Goal: Complete application form: Complete application form

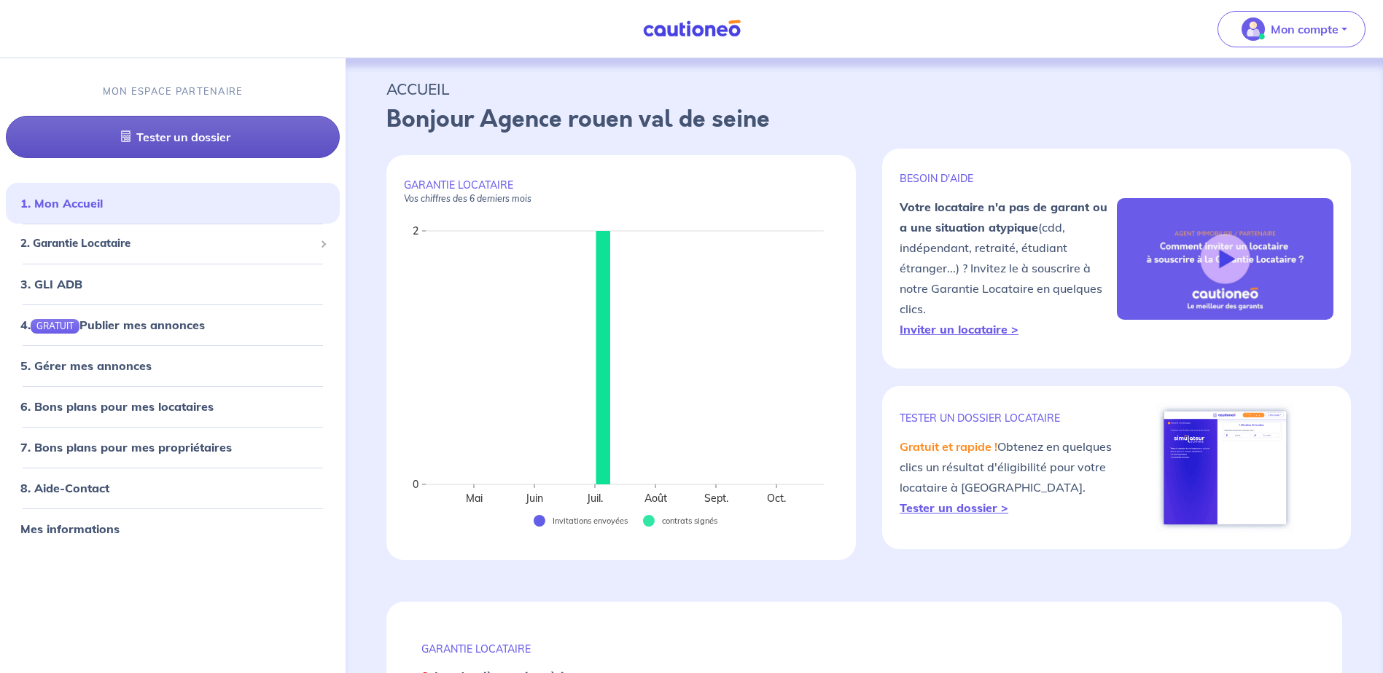
click at [157, 141] on link "Tester un dossier" at bounding box center [173, 138] width 334 height 42
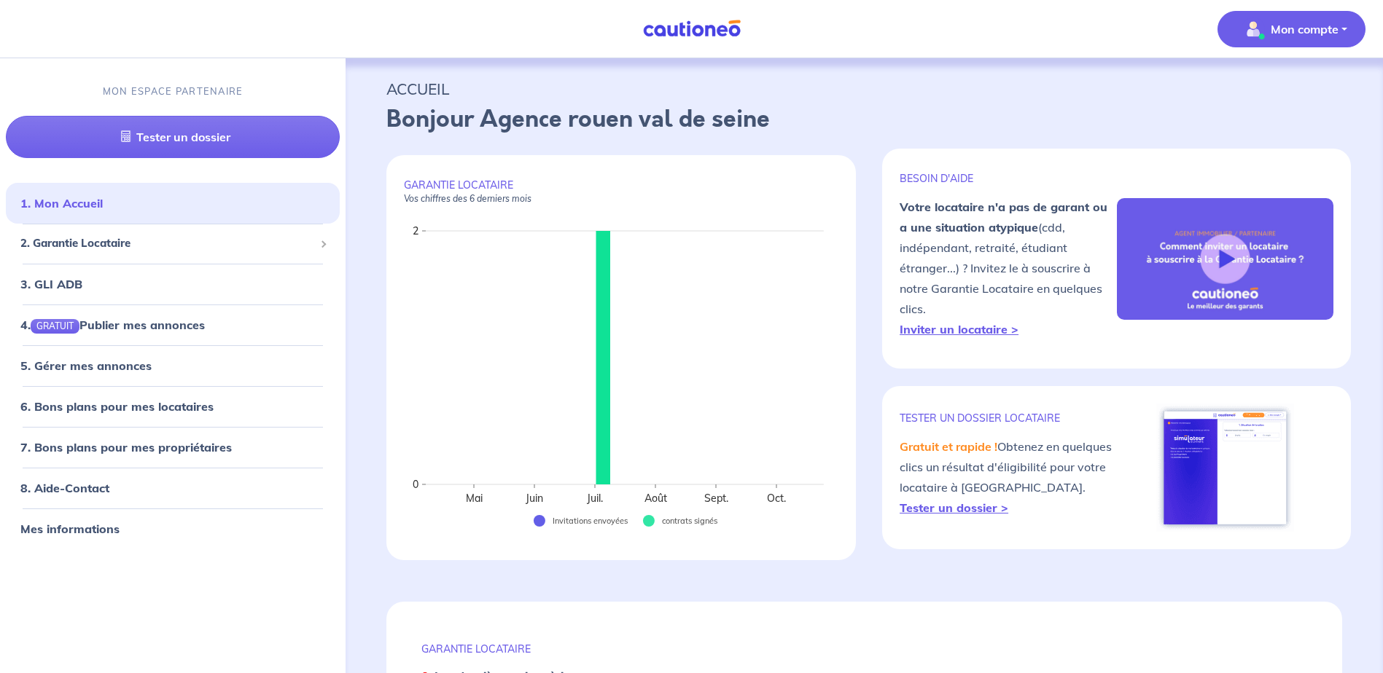
click at [1294, 28] on p "Mon compte" at bounding box center [1304, 28] width 68 height 17
click at [87, 245] on span "2. Garantie Locataire" at bounding box center [167, 244] width 294 height 17
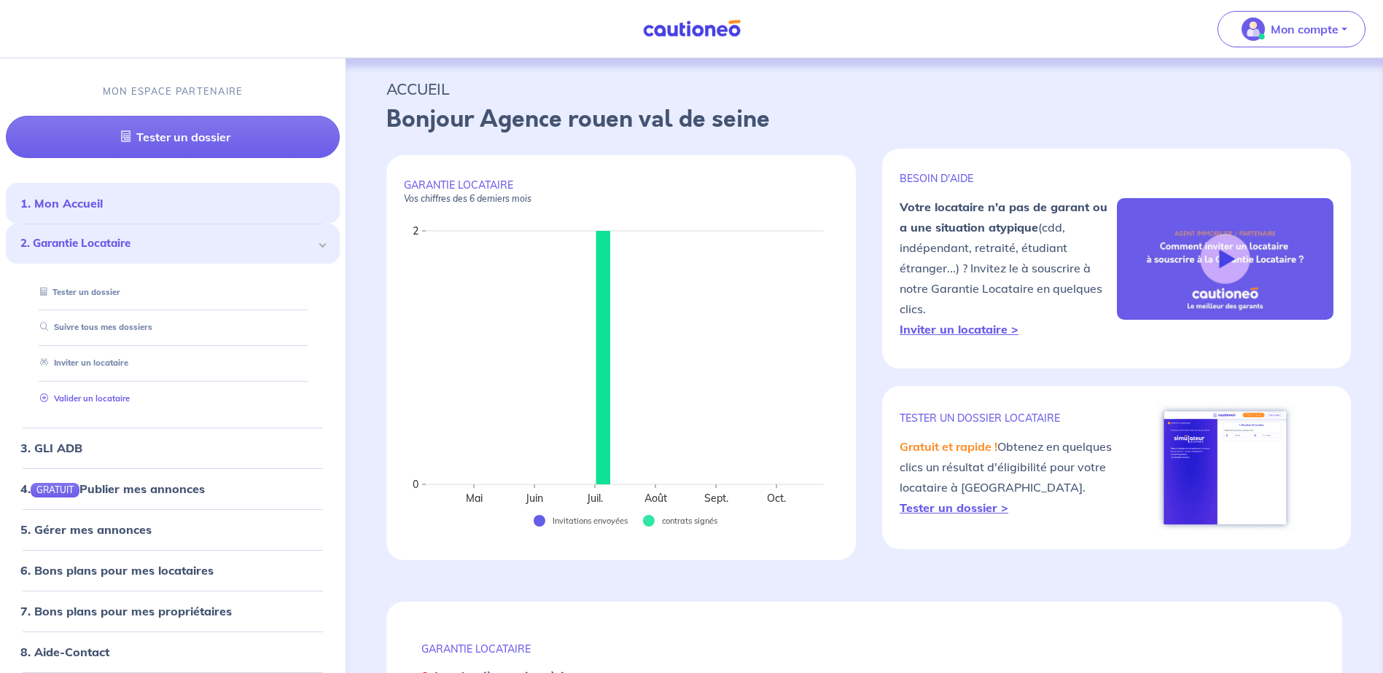
click at [103, 400] on link "Valider un locataire" at bounding box center [81, 399] width 95 height 10
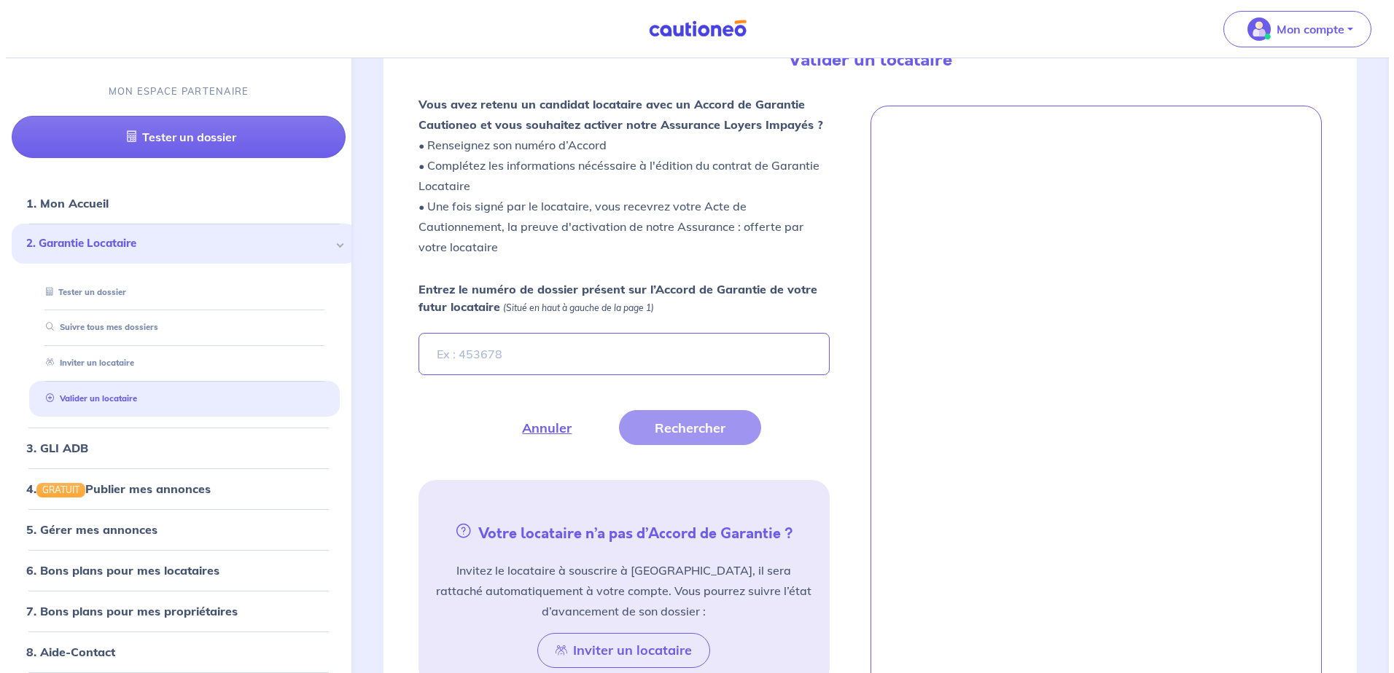
scroll to position [401, 0]
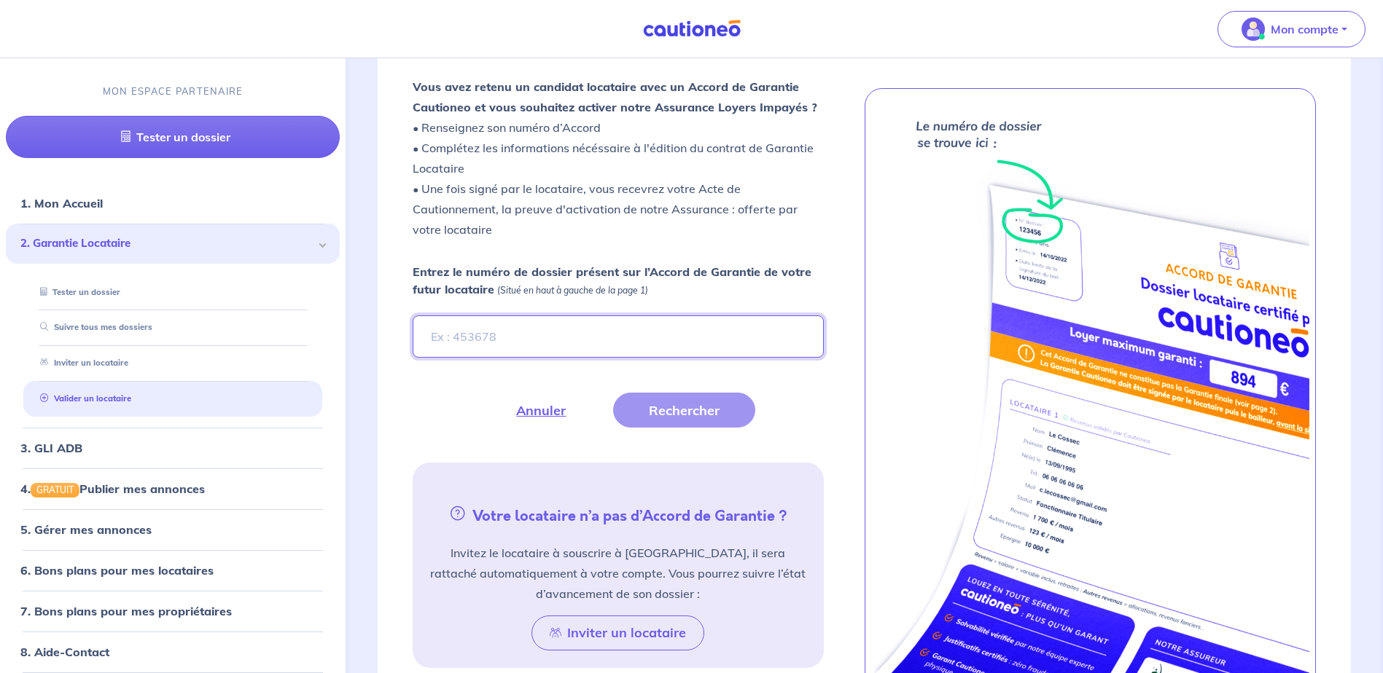
click at [496, 332] on input "Entrez le numéro de dossier présent sur l’Accord de Garantie de votre futur loc…" at bounding box center [618, 337] width 410 height 42
paste input "RkZlI6"
type input "RkZlI6"
click at [688, 406] on button "Rechercher" at bounding box center [684, 410] width 142 height 35
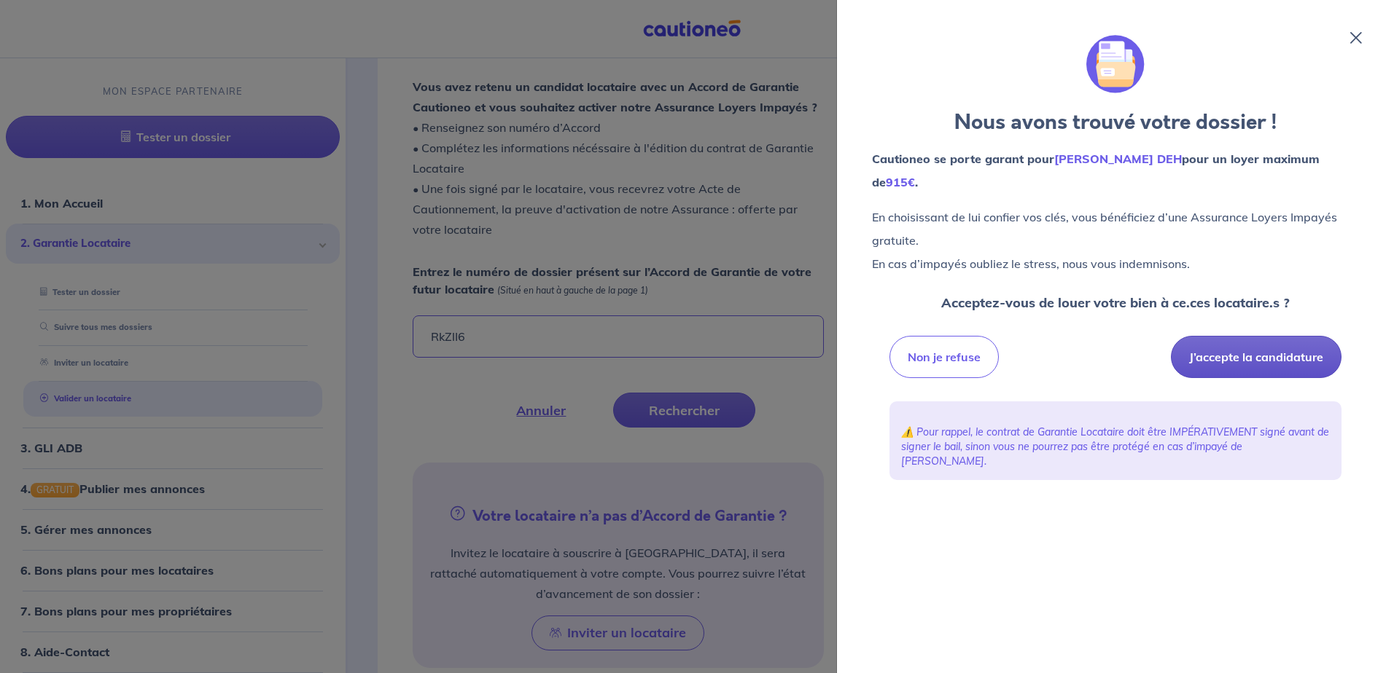
click at [1242, 359] on button "J’accepte la candidature" at bounding box center [1256, 357] width 171 height 42
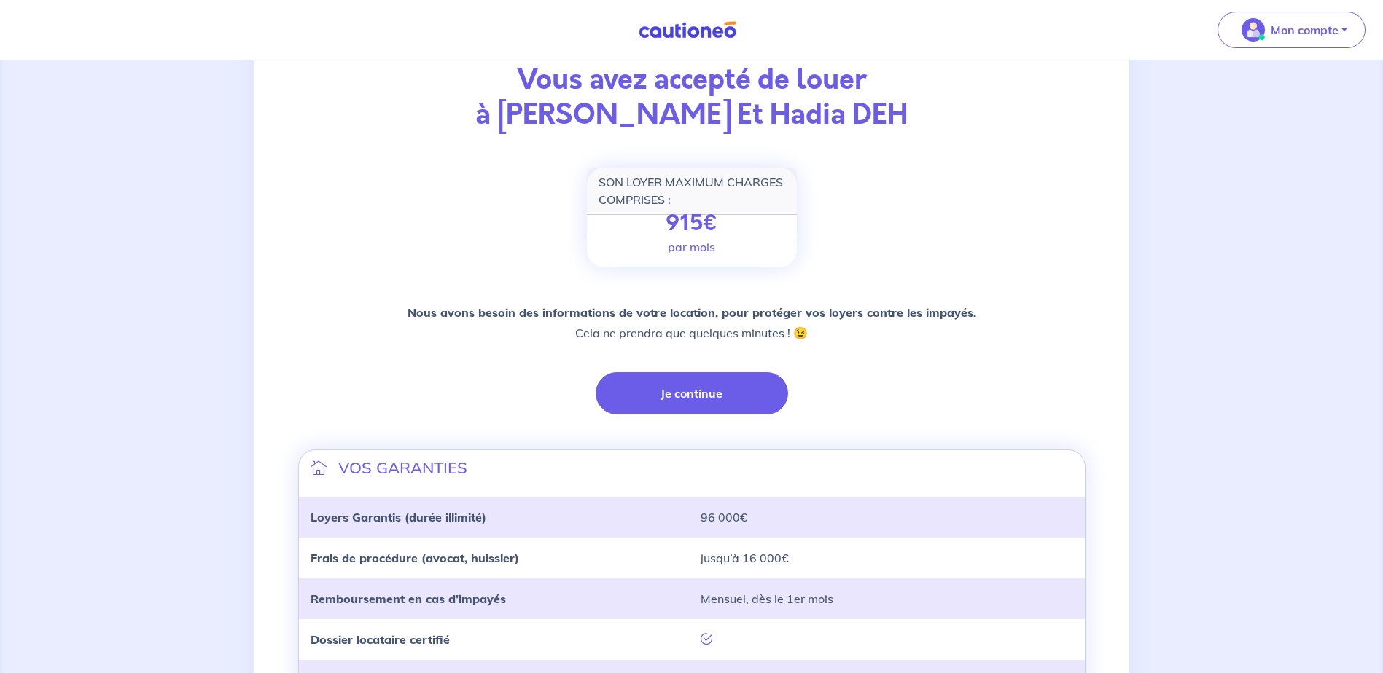
scroll to position [146, 0]
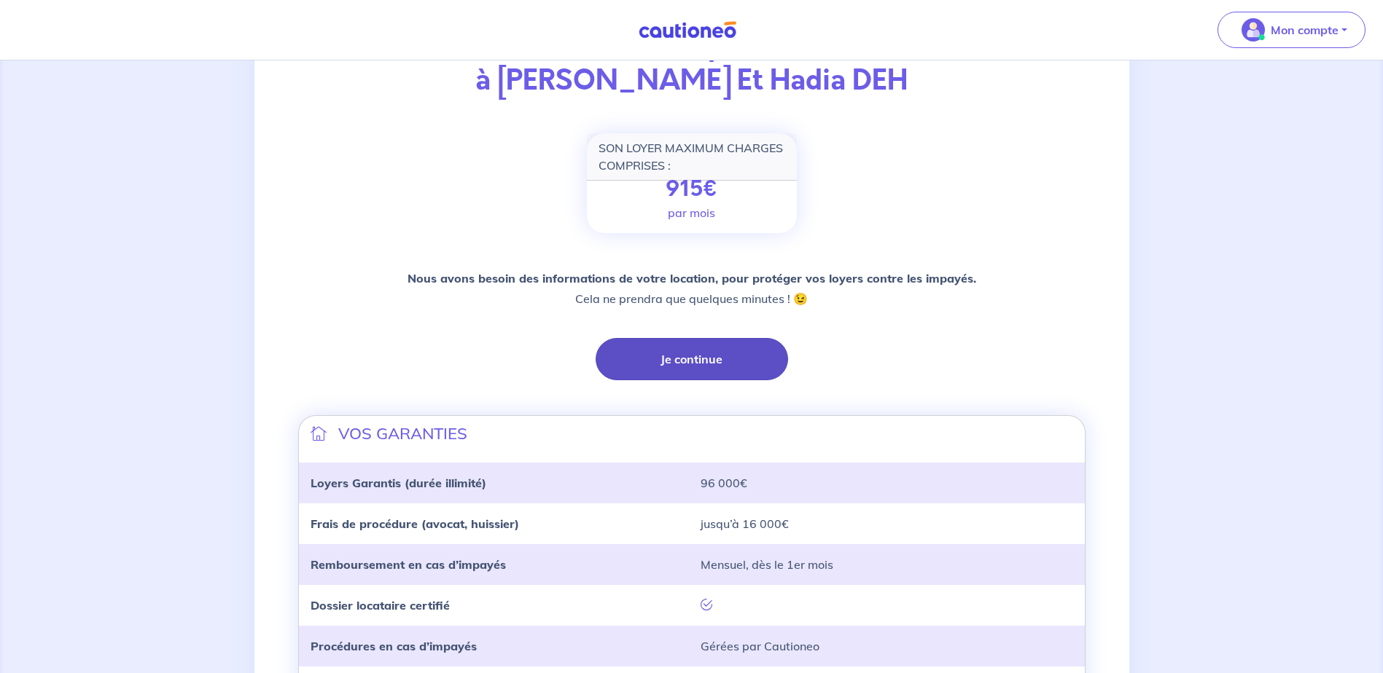
click at [657, 366] on button "Je continue" at bounding box center [691, 359] width 192 height 42
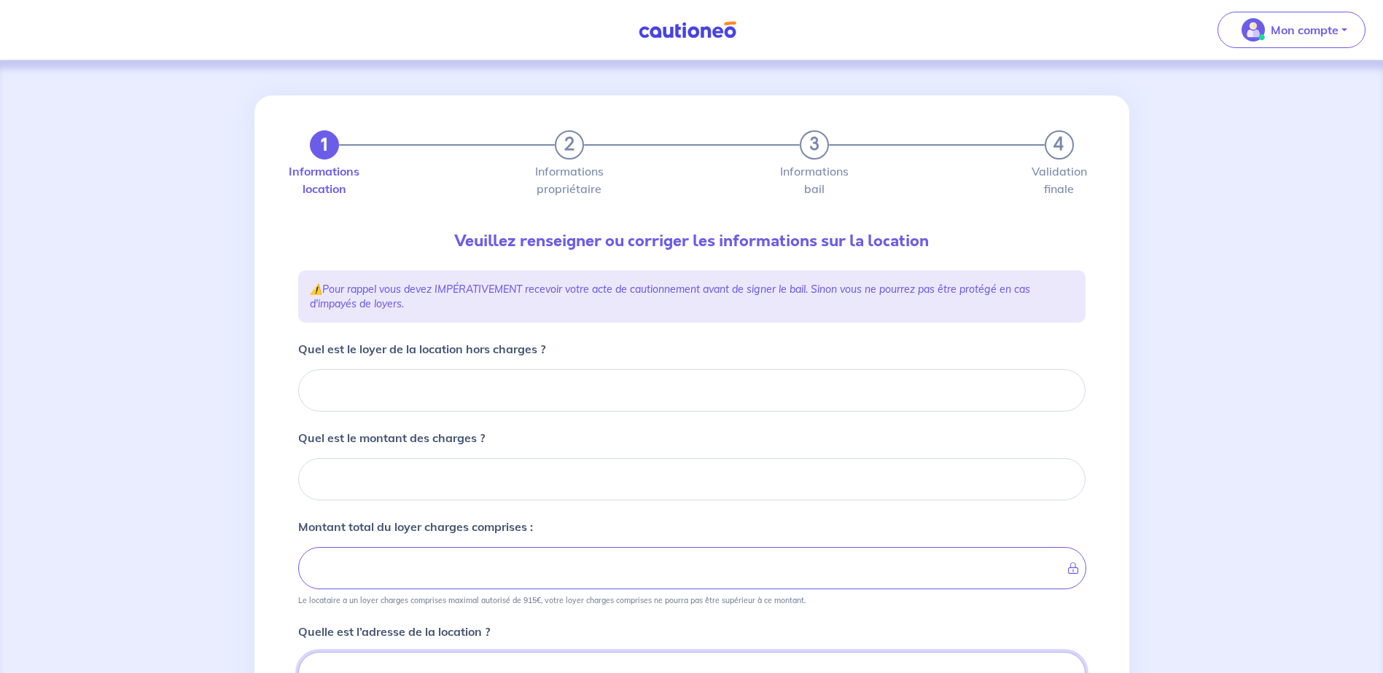
scroll to position [7, 0]
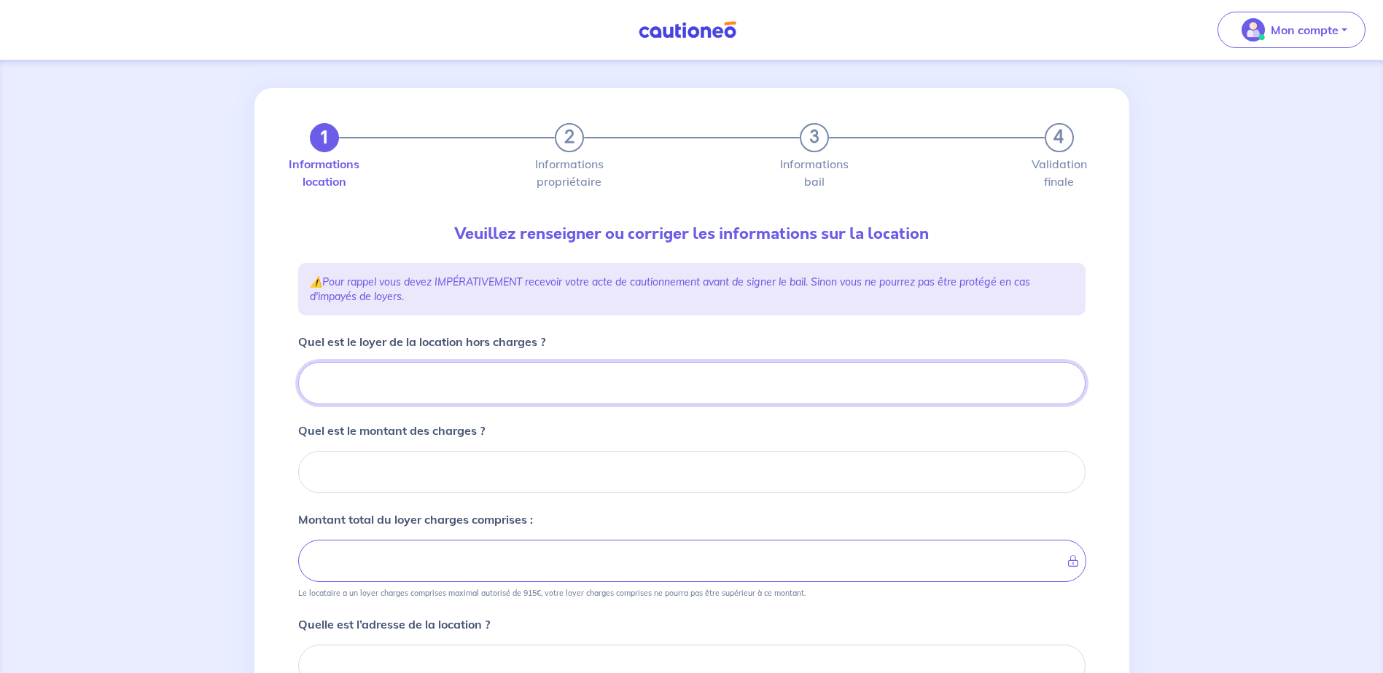
click at [526, 383] on input "Quel est le loyer de la location hors charges ?" at bounding box center [691, 383] width 787 height 42
type input "80"
type input "800"
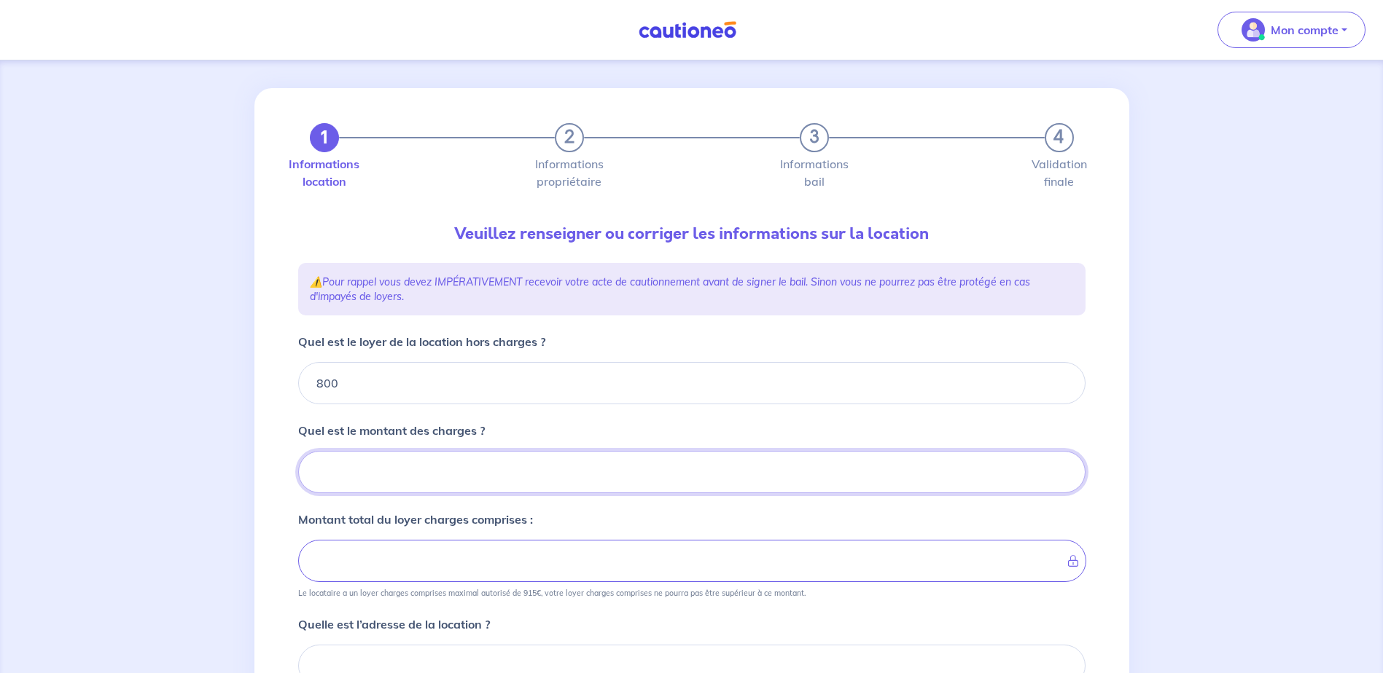
click at [403, 461] on input "Quel est le montant des charges ?" at bounding box center [691, 472] width 787 height 42
type input "58"
type input "805"
type input "800"
type input "58.78"
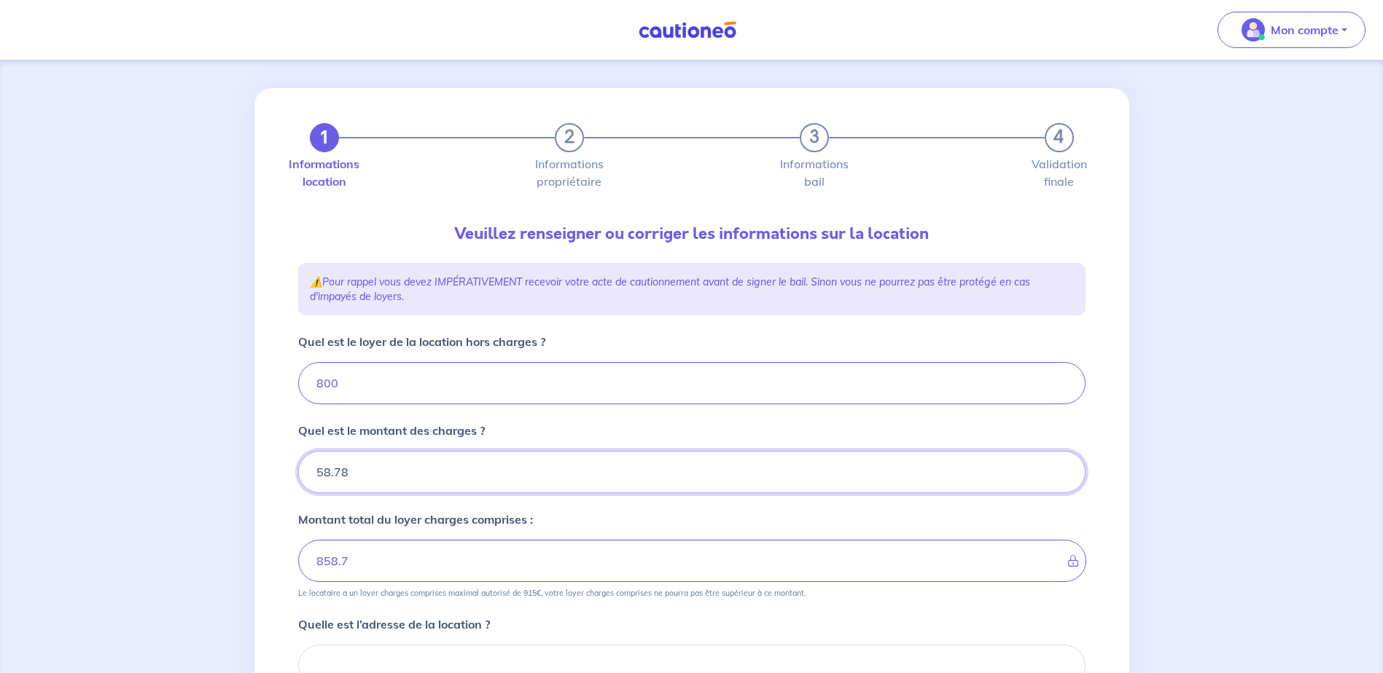
type input "858.78"
type input "58.78"
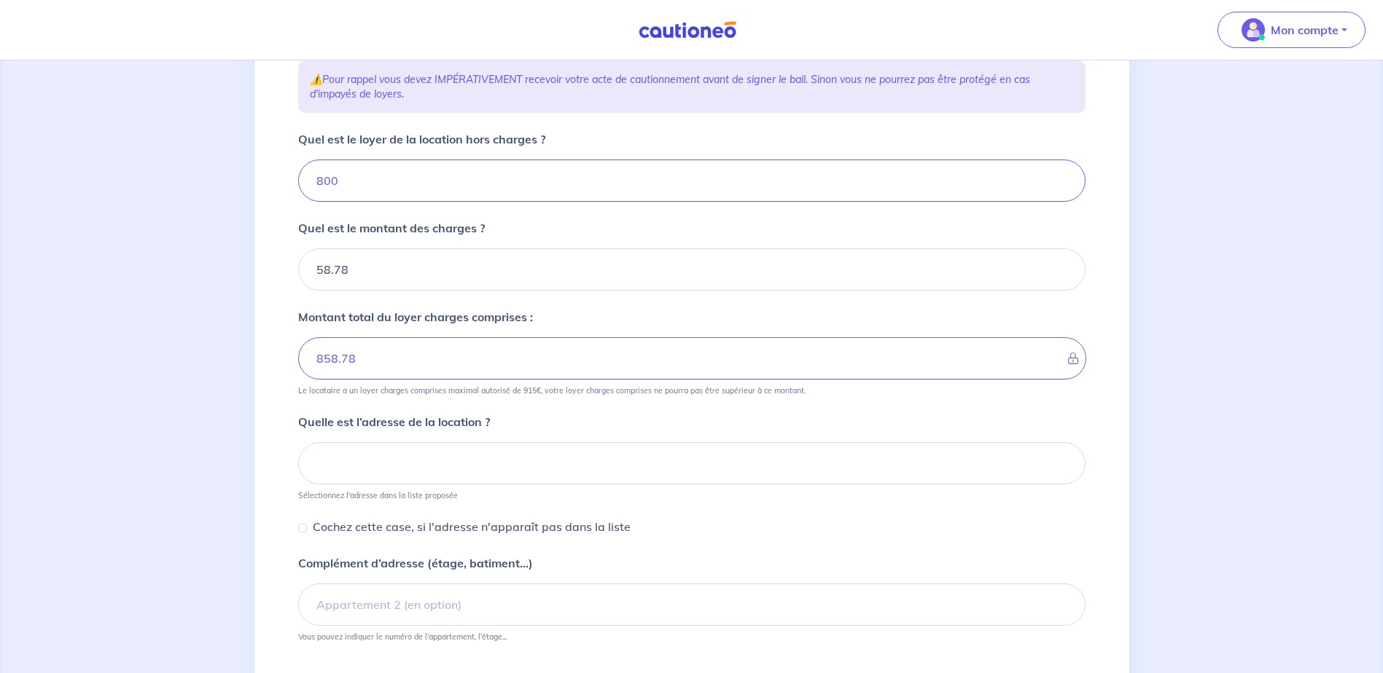
scroll to position [226, 0]
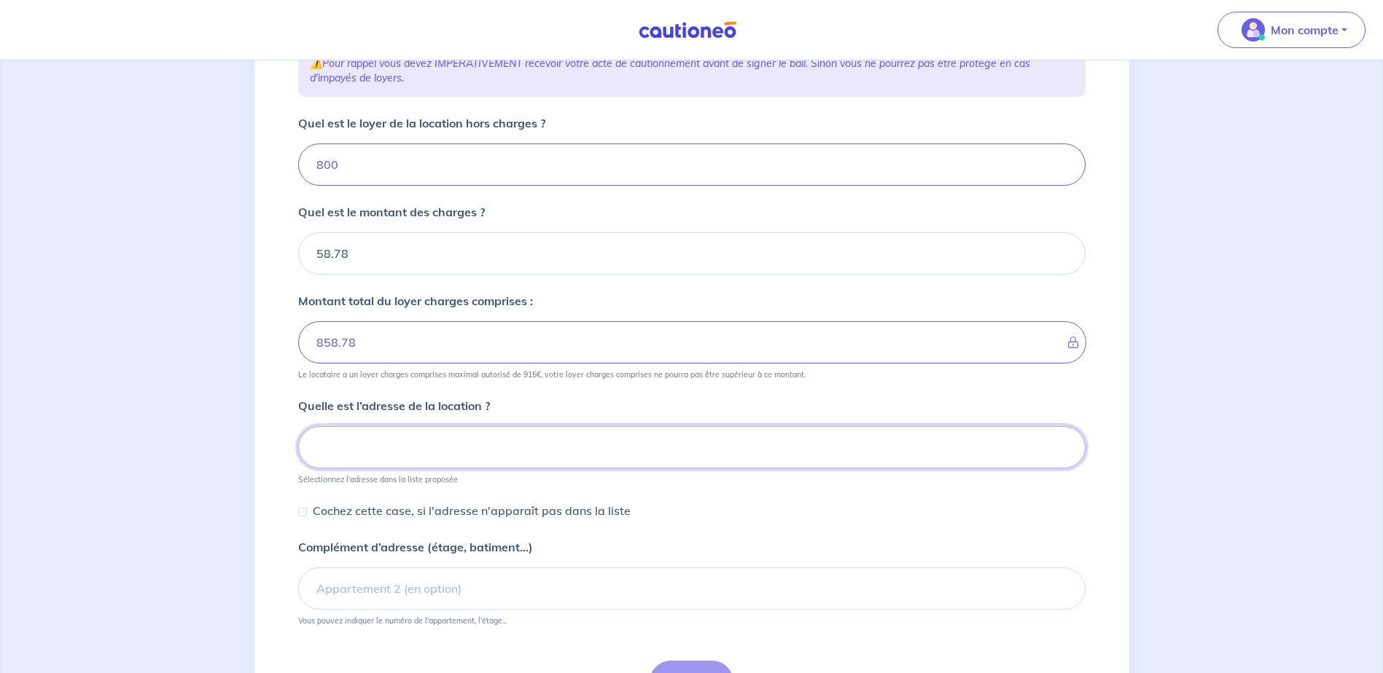
click at [474, 453] on input at bounding box center [691, 447] width 787 height 42
paste input "8 RUE SIMONE VEIL 76410 ST AUBIN LES ELBEUF LES HAUTES NOVALLES"
type input "8 RUE SIMONE VEIL 76410 ST AUBIN LES ELBEUF LES HAUTES NOVALLES"
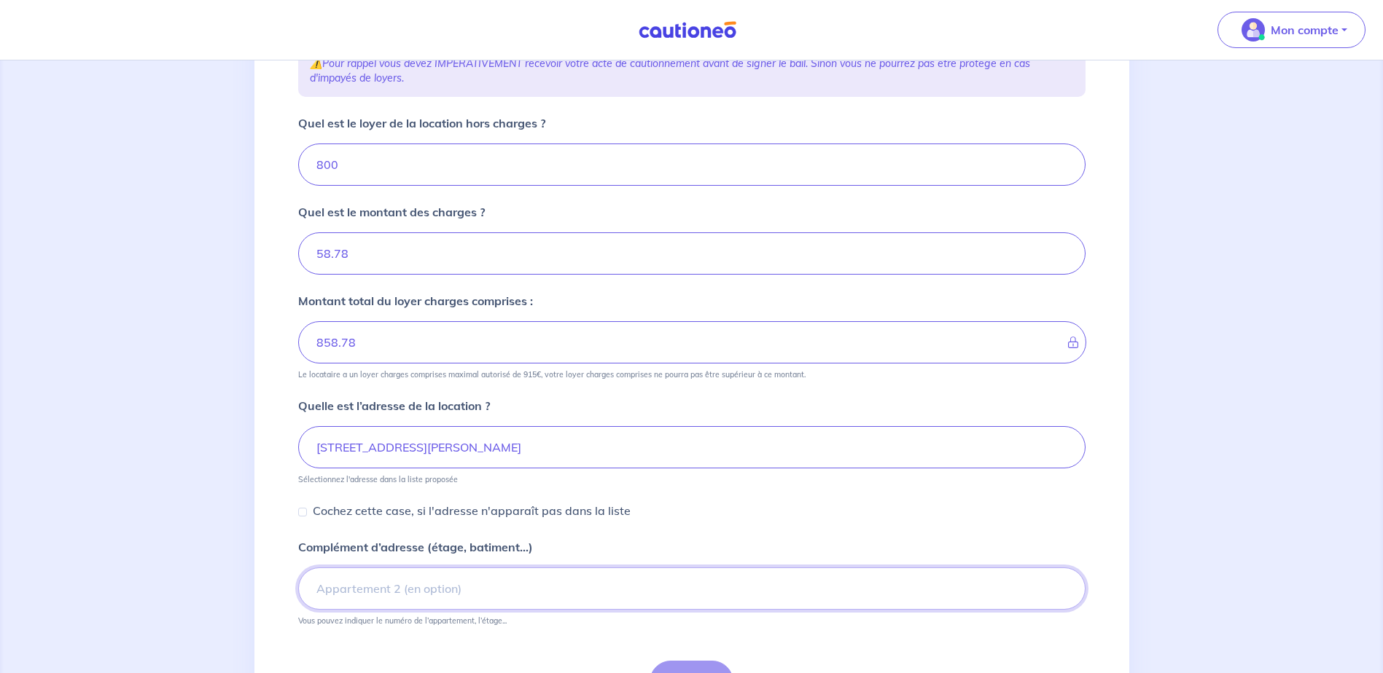
click at [339, 587] on input "Complément d’adresse (étage, batiment...)" at bounding box center [691, 589] width 787 height 42
type input "M27"
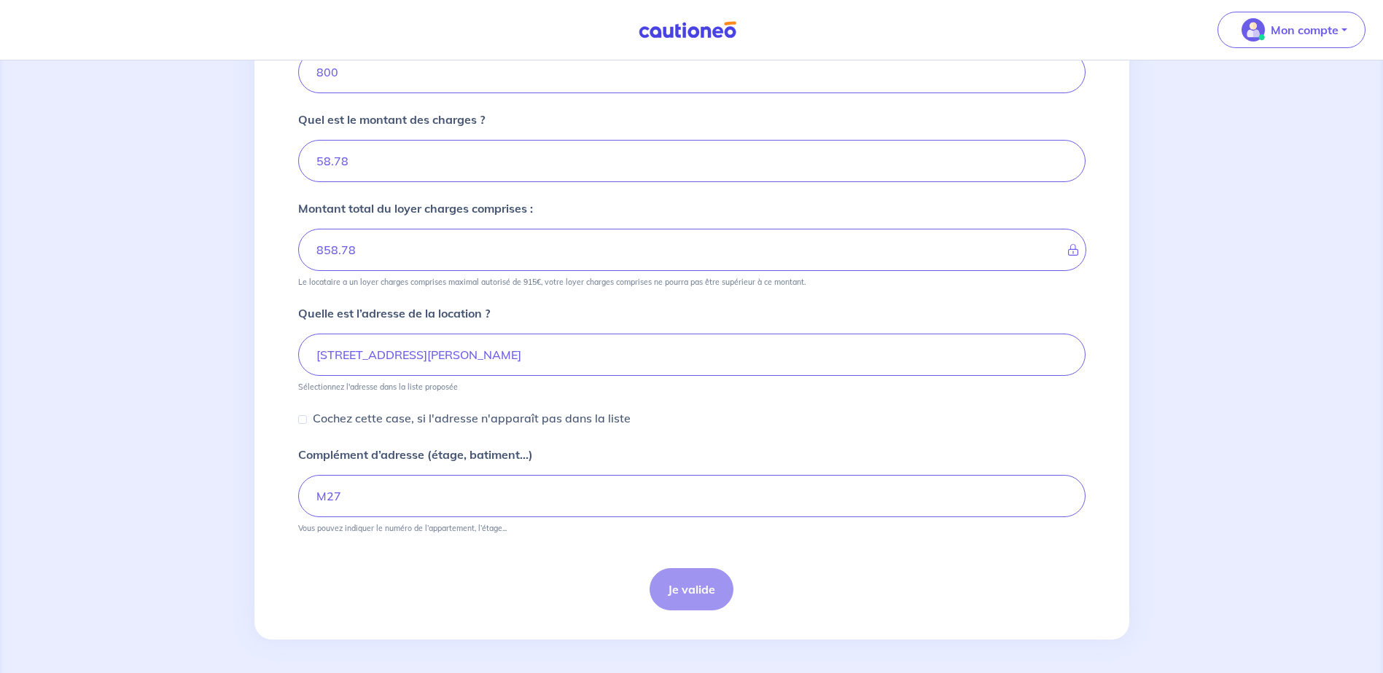
scroll to position [320, 0]
click at [686, 589] on div "Je valide" at bounding box center [691, 588] width 787 height 42
click at [304, 418] on input "Cochez cette case, si l'adresse n'apparaît pas dans la liste" at bounding box center [302, 418] width 9 height 9
checkbox input "true"
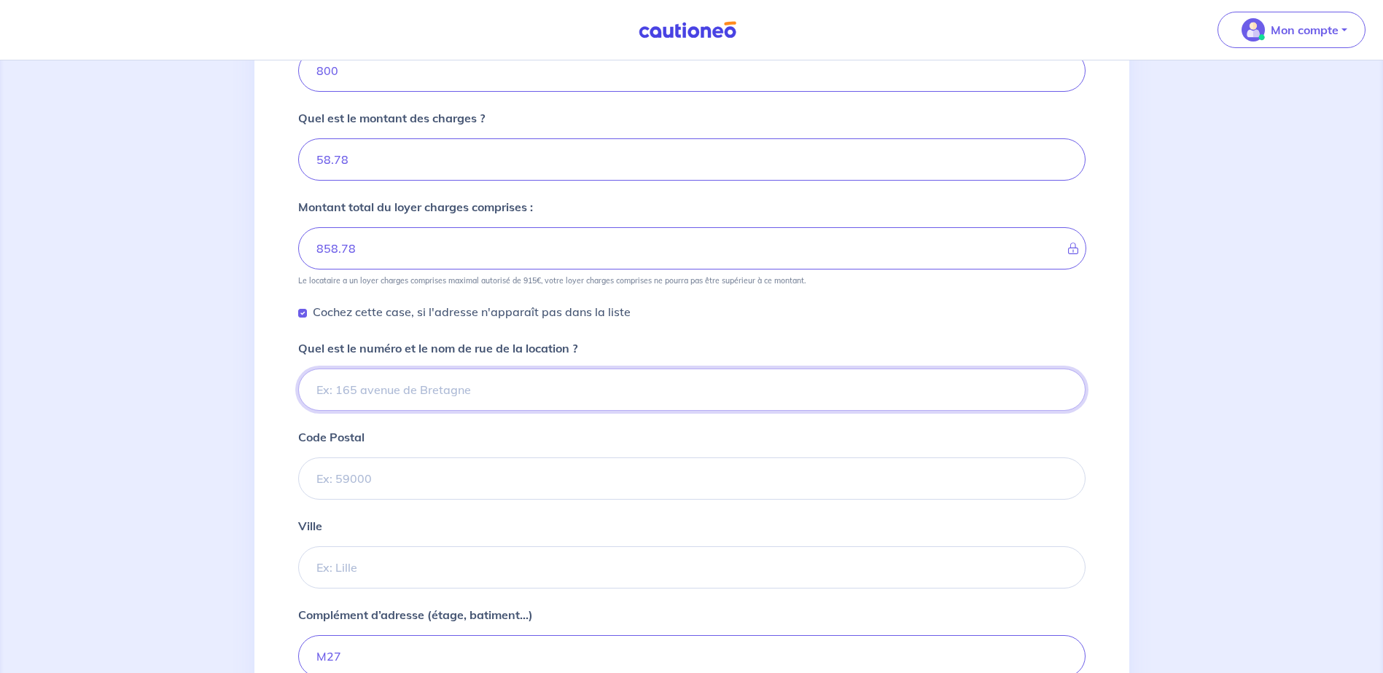
click at [374, 399] on input "Quel est le numéro et le nom de rue de la location ?" at bounding box center [691, 390] width 787 height 42
click at [349, 387] on input "8" at bounding box center [691, 390] width 787 height 42
drag, startPoint x: 326, startPoint y: 388, endPoint x: 292, endPoint y: 386, distance: 33.7
click at [292, 386] on div "1 2 3 4 Informations location Informations propriétaire Informations bail Valid…" at bounding box center [691, 282] width 805 height 1013
paste input "RUE SIMONE VEIL"
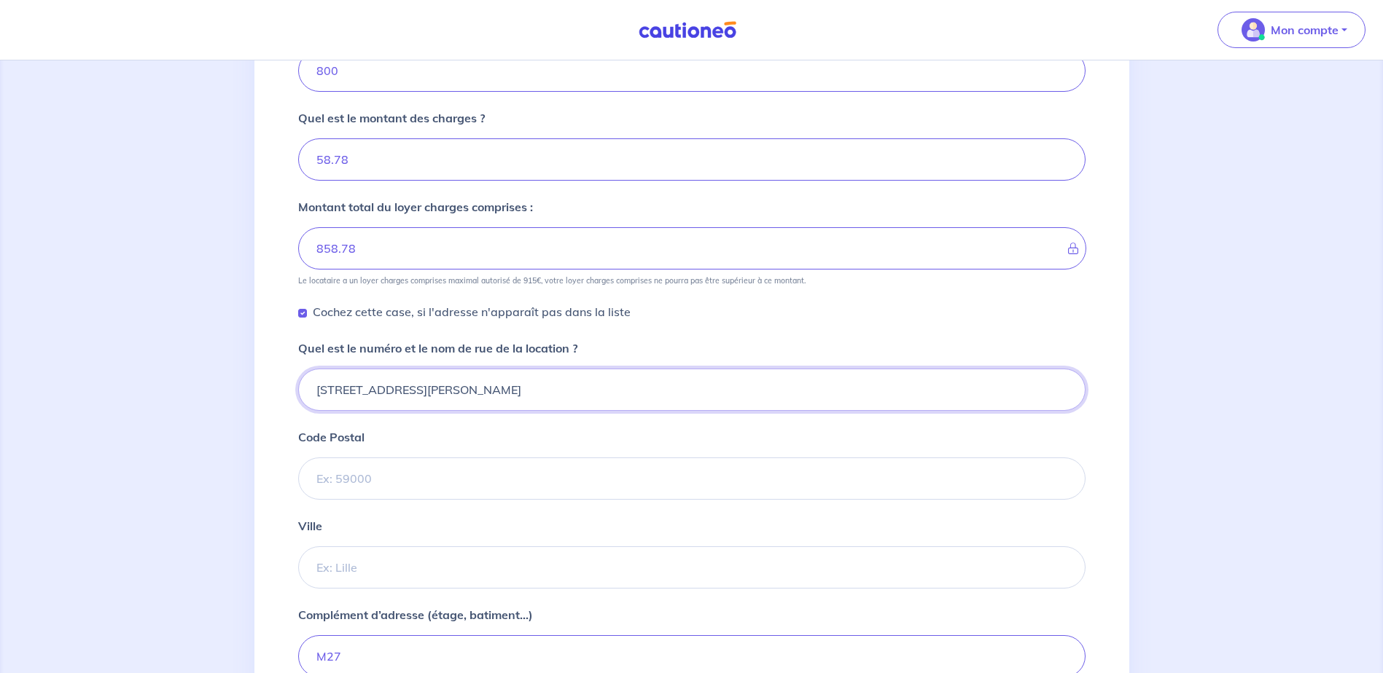
type input "8 RUE SIMONE VEIL"
click at [342, 477] on input "Code Postal" at bounding box center [691, 479] width 787 height 42
type input "76410"
click at [335, 577] on input "Ville" at bounding box center [691, 568] width 787 height 42
type input "SAINT AUBIN LES ELBEUF"
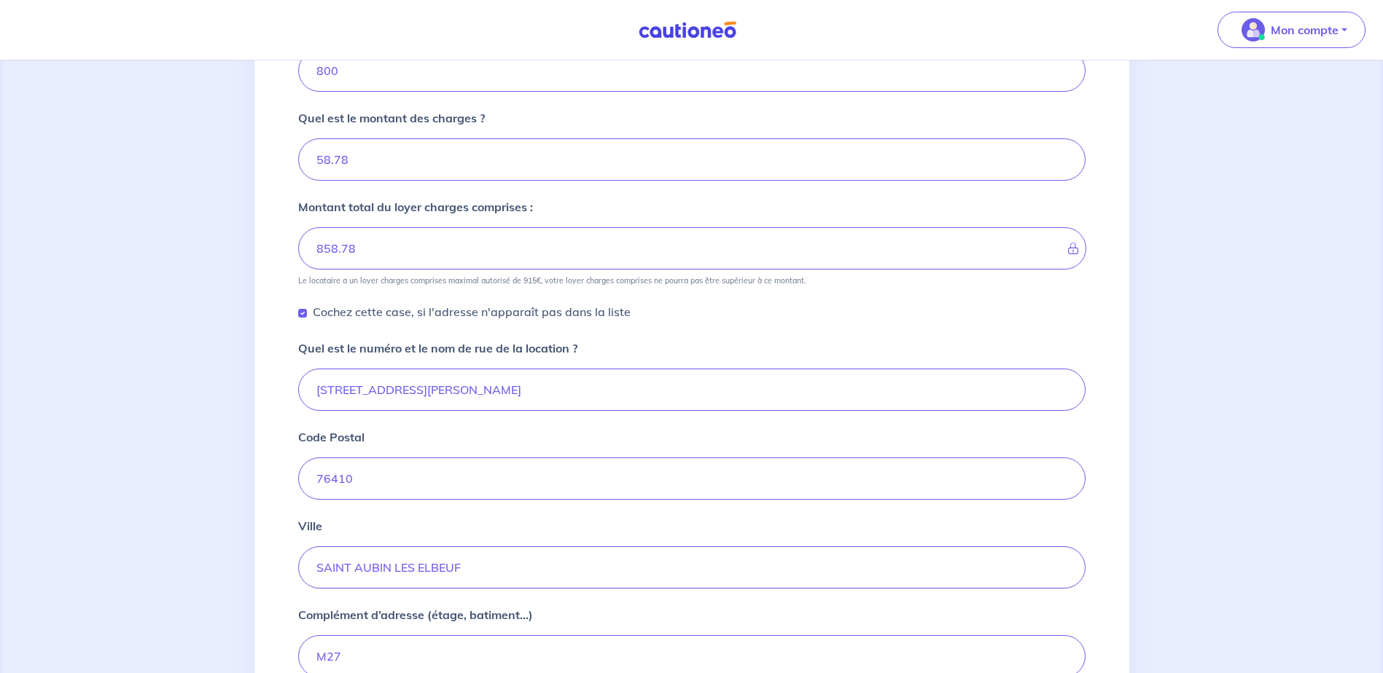
scroll to position [482, 0]
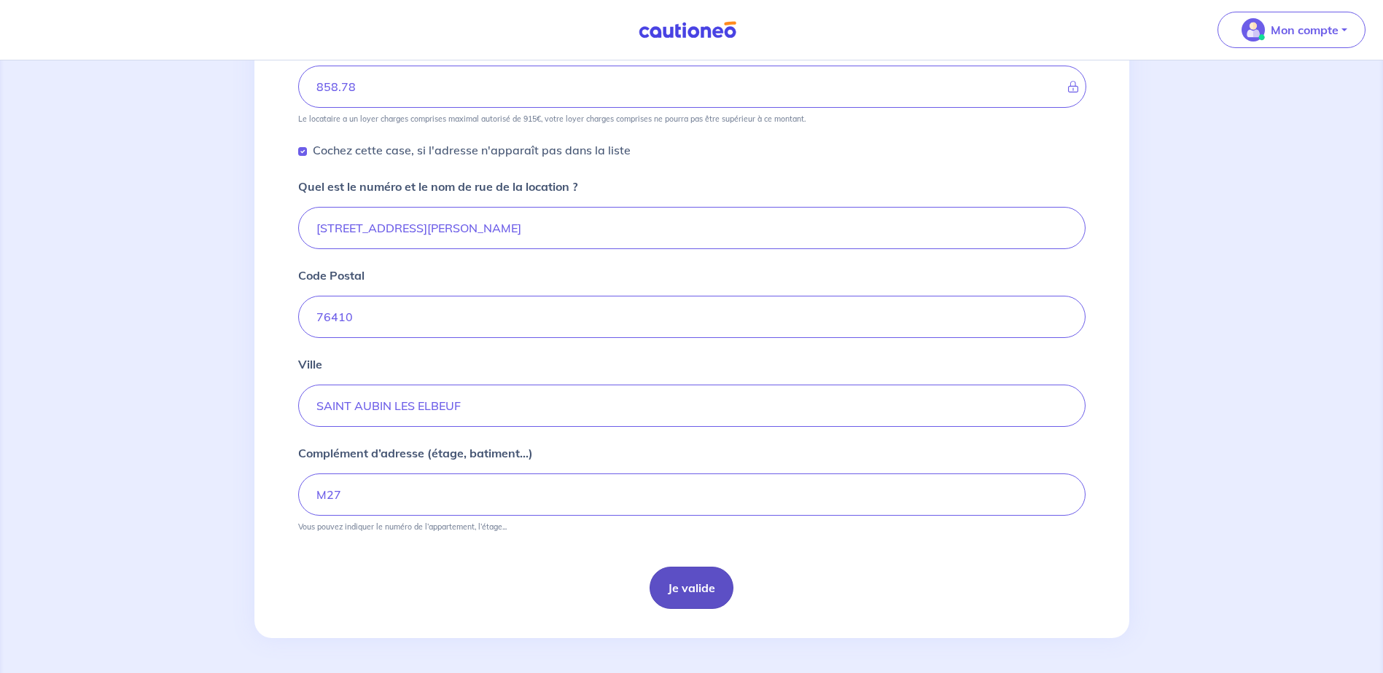
click at [690, 585] on button "Je valide" at bounding box center [691, 588] width 84 height 42
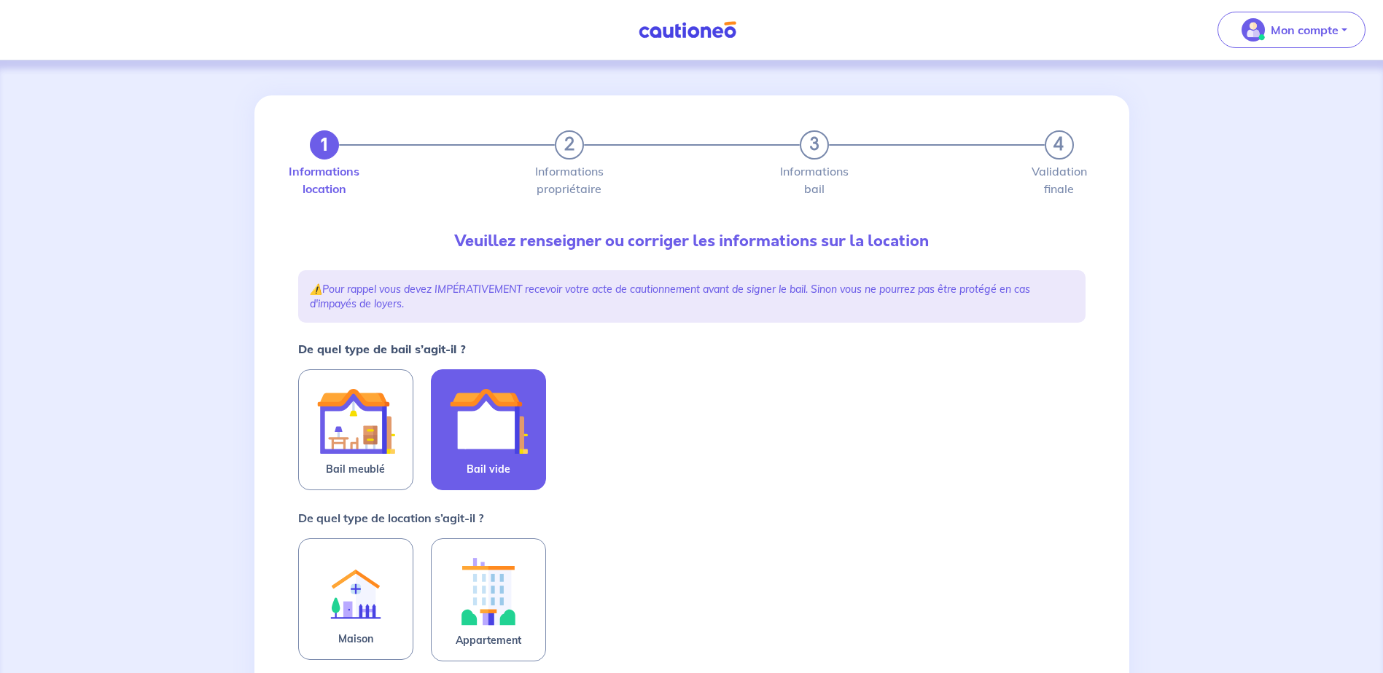
click at [488, 444] on img at bounding box center [488, 421] width 79 height 79
click at [0, 0] on input "Bail vide" at bounding box center [0, 0] width 0 height 0
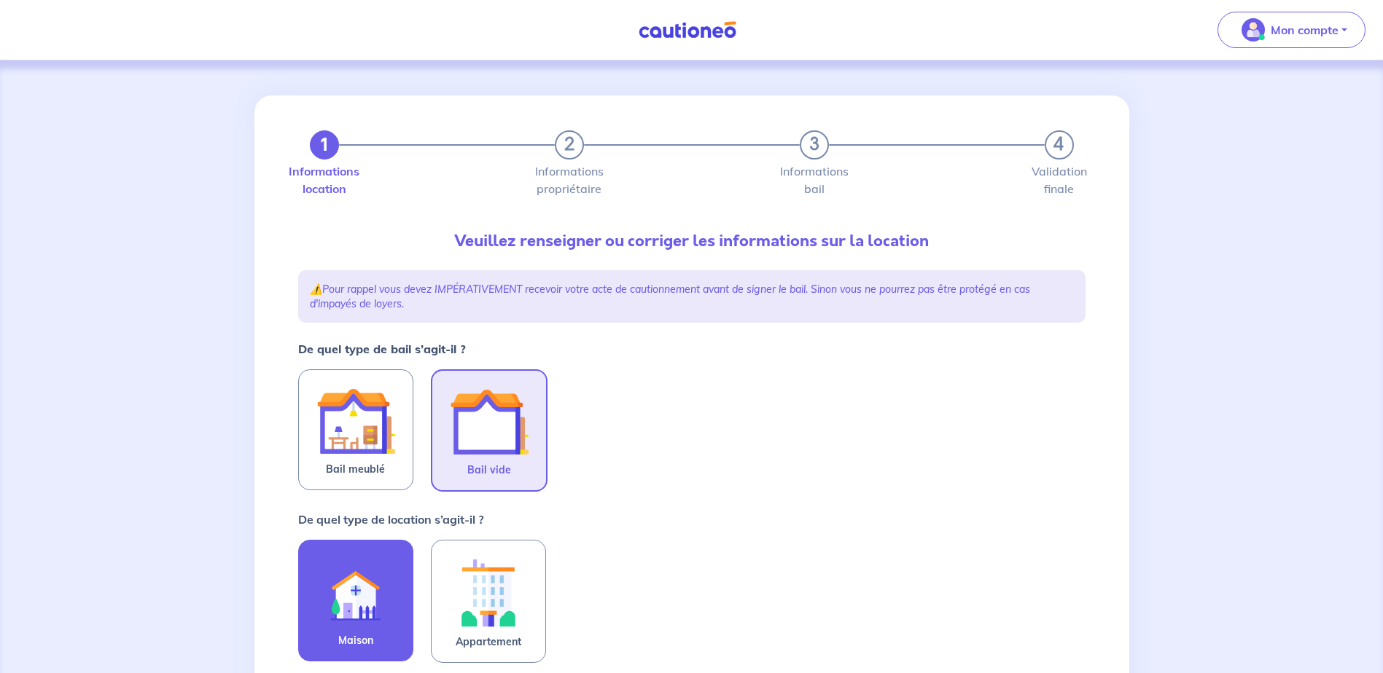
click at [377, 603] on img at bounding box center [355, 591] width 79 height 79
click at [0, 0] on input "Maison" at bounding box center [0, 0] width 0 height 0
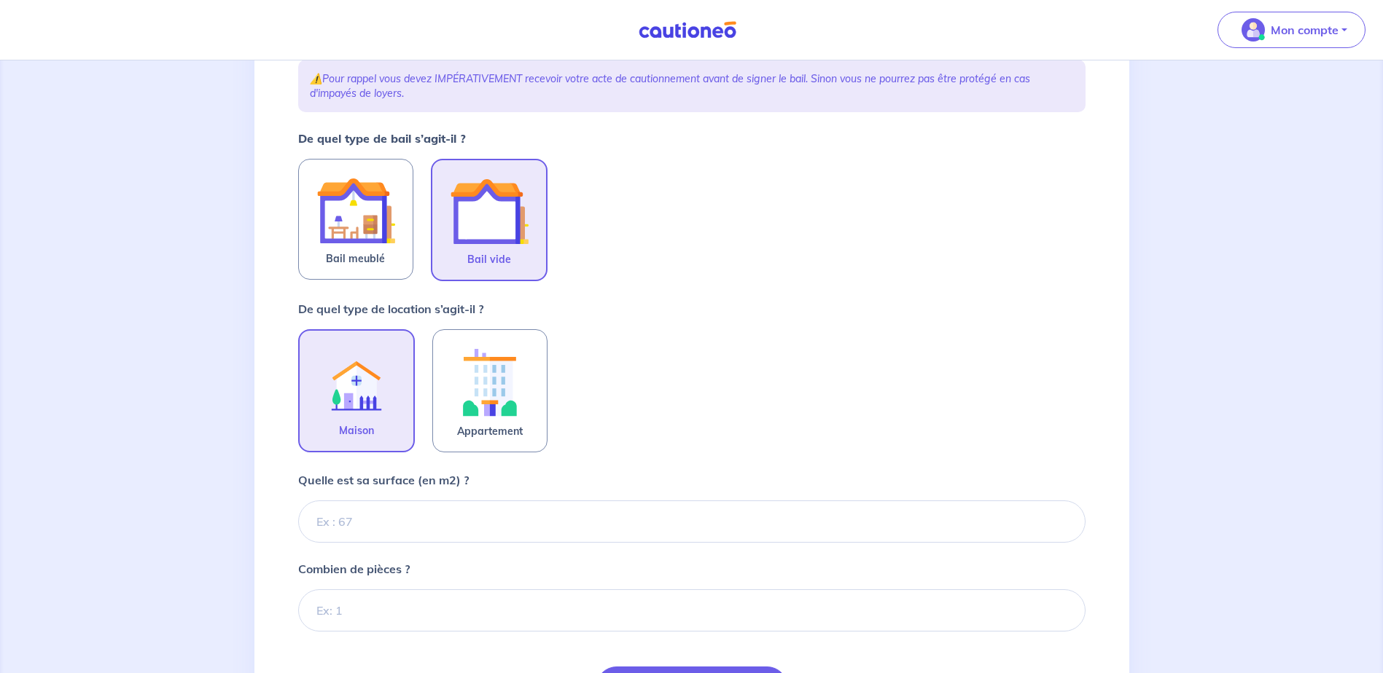
scroll to position [219, 0]
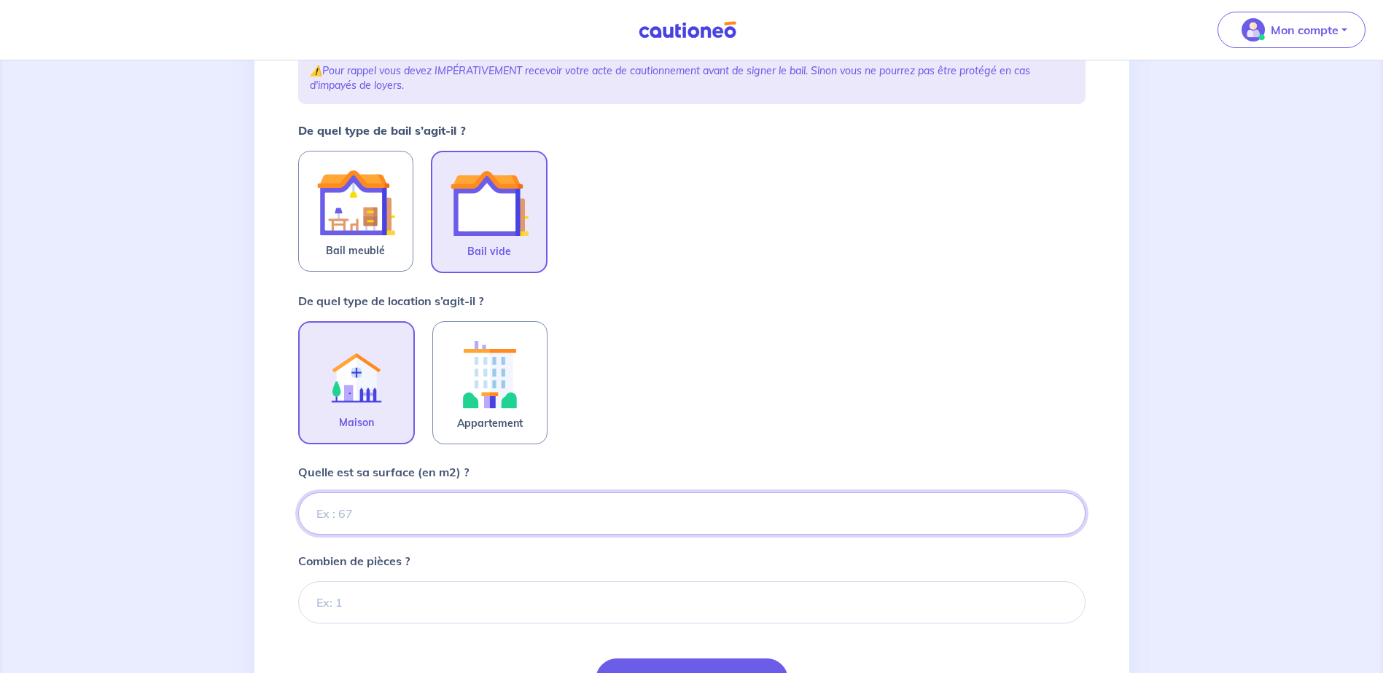
click at [431, 512] on input "Quelle est sa surface (en m2) ?" at bounding box center [691, 514] width 787 height 42
click at [366, 523] on input "Quelle est sa surface (en m2) ?" at bounding box center [691, 514] width 787 height 42
type input "86"
type input "86.44"
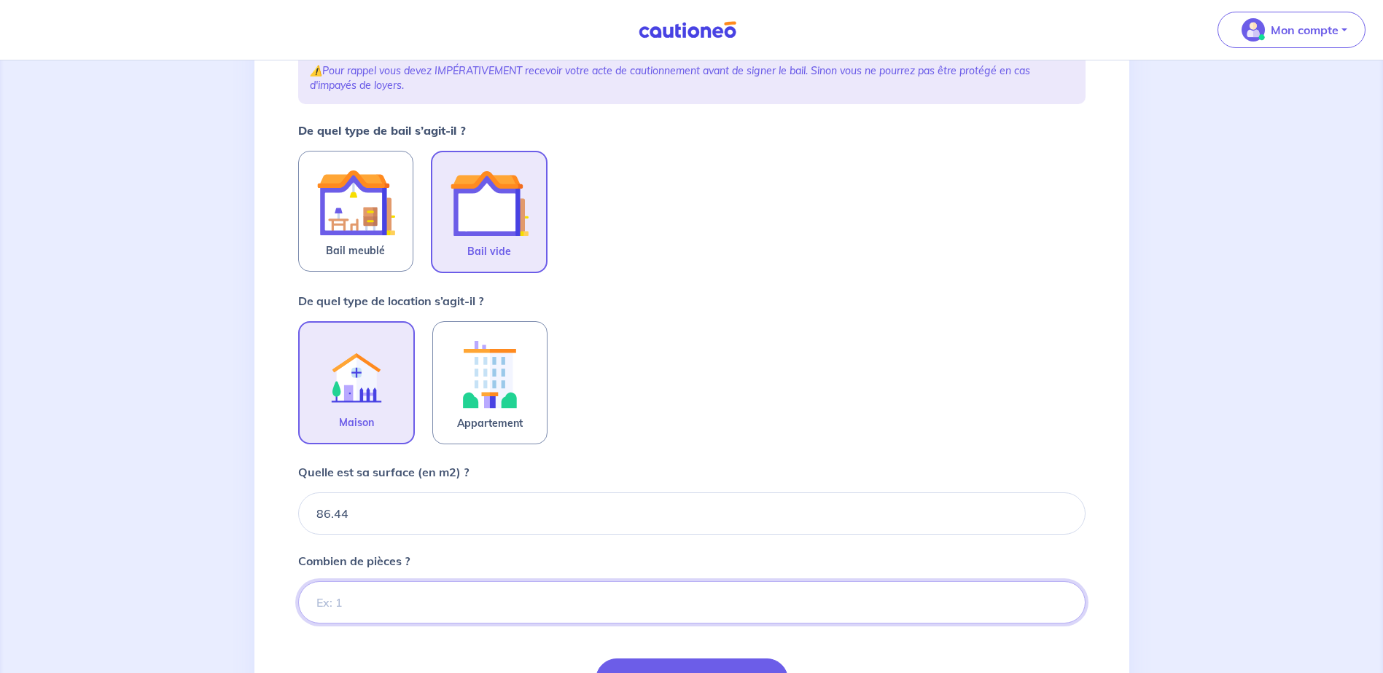
click at [391, 600] on input "Combien de pièces ?" at bounding box center [691, 603] width 787 height 42
type input "4"
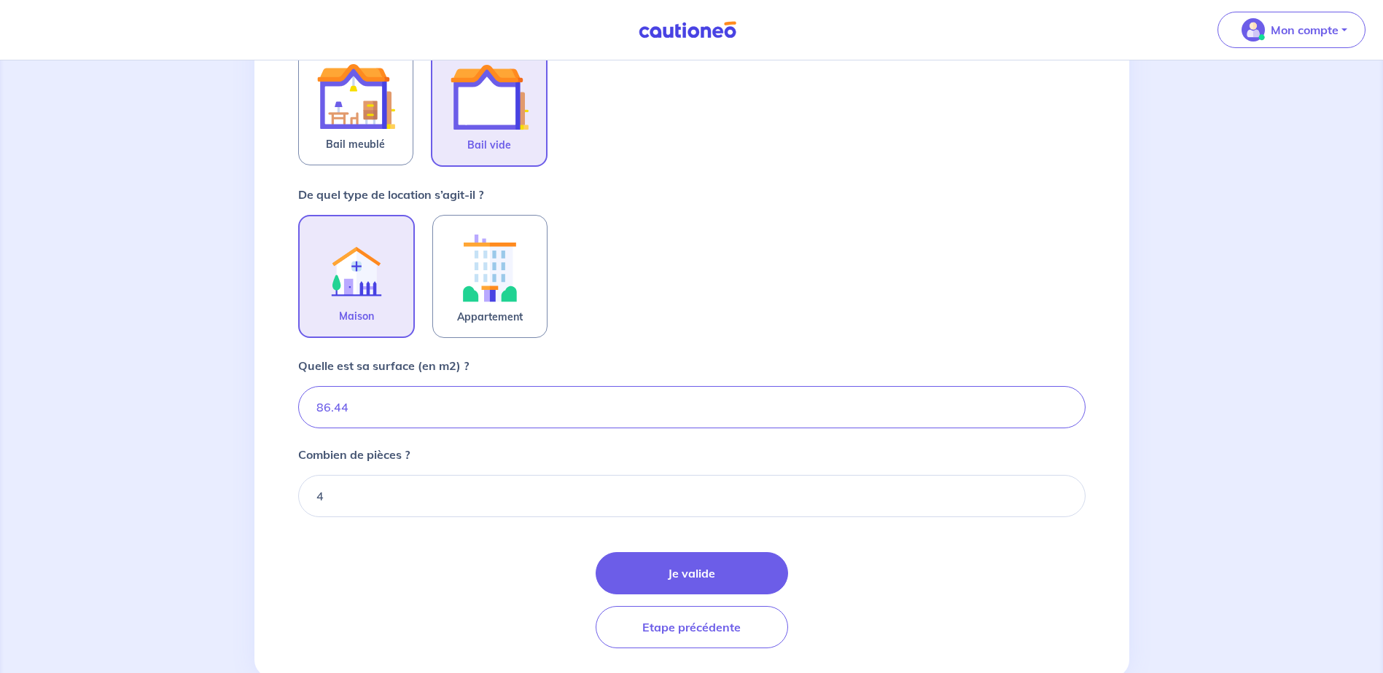
scroll to position [364, 0]
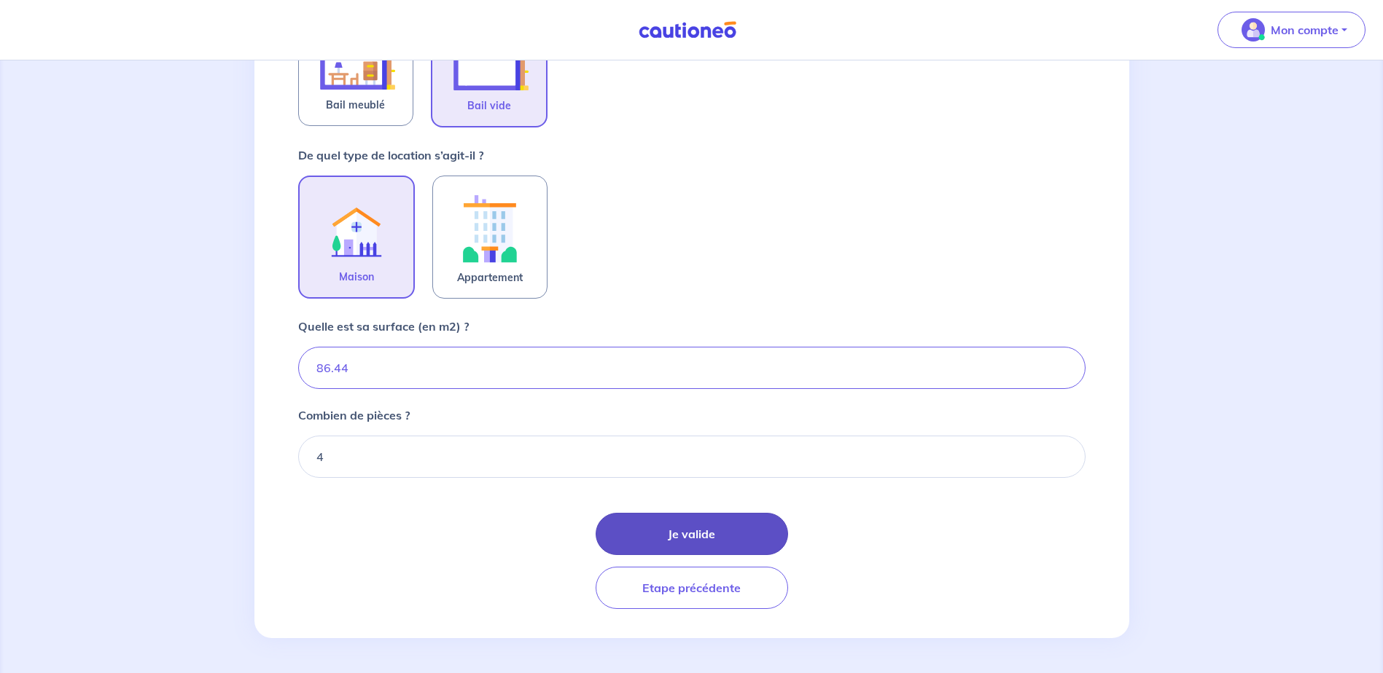
click at [684, 538] on button "Je valide" at bounding box center [691, 534] width 192 height 42
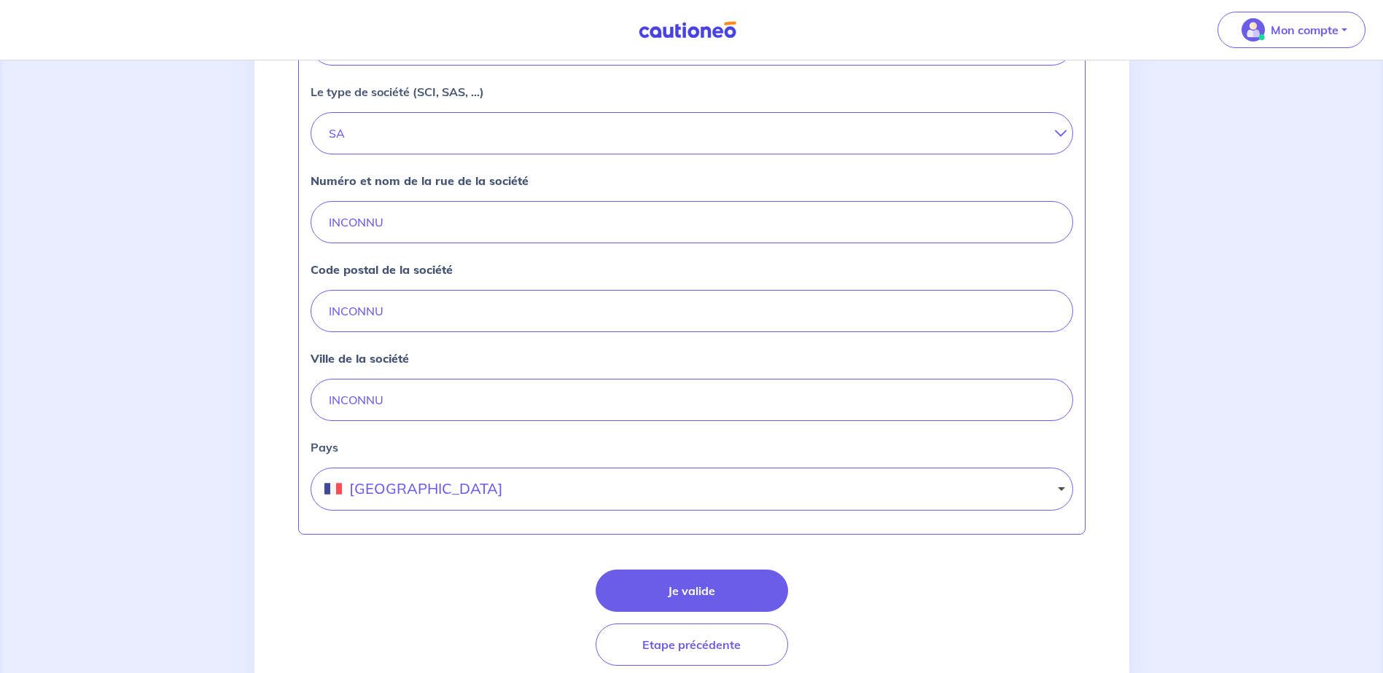
scroll to position [510, 0]
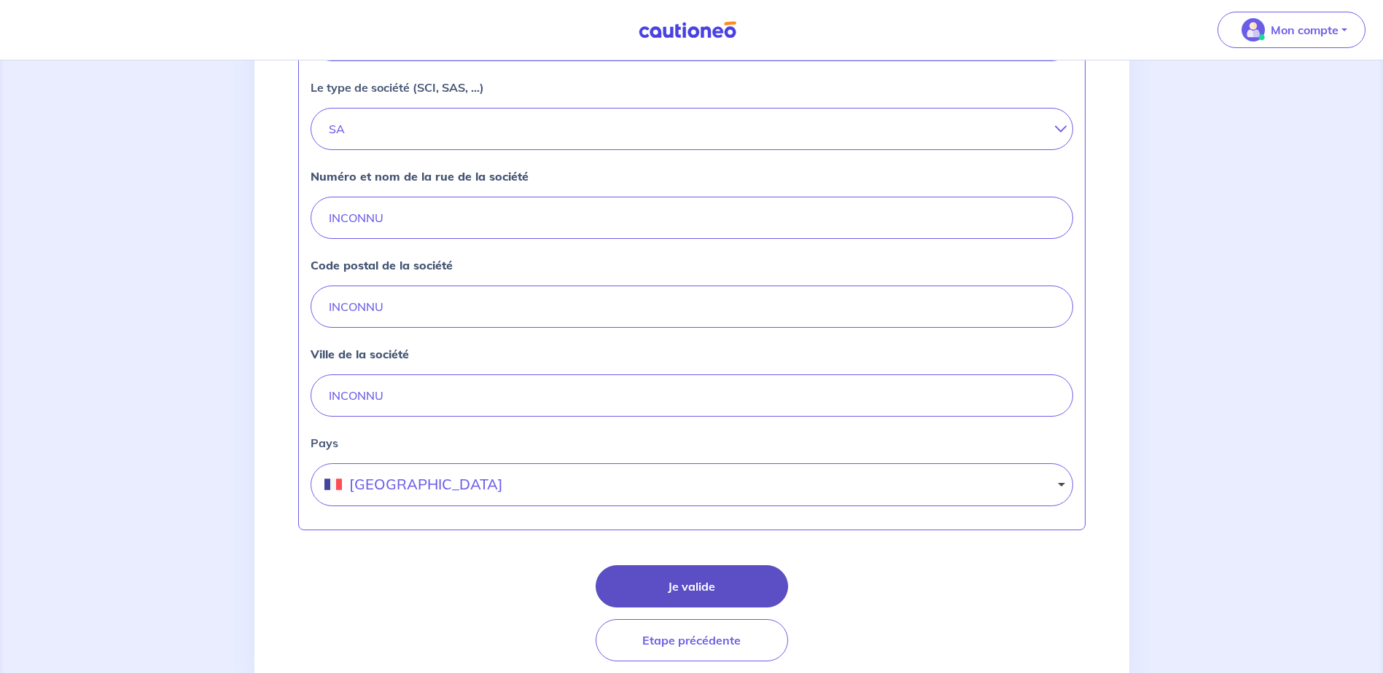
click at [704, 589] on button "Je valide" at bounding box center [691, 587] width 192 height 42
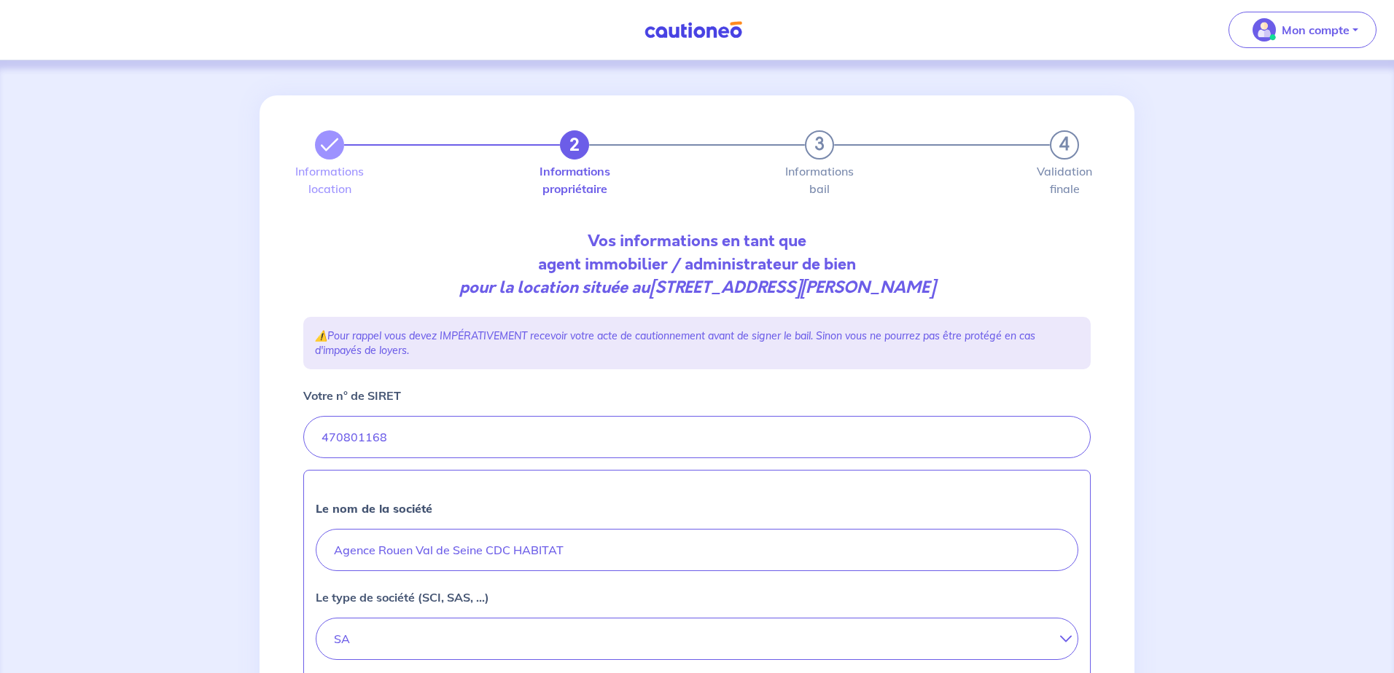
select select "FR"
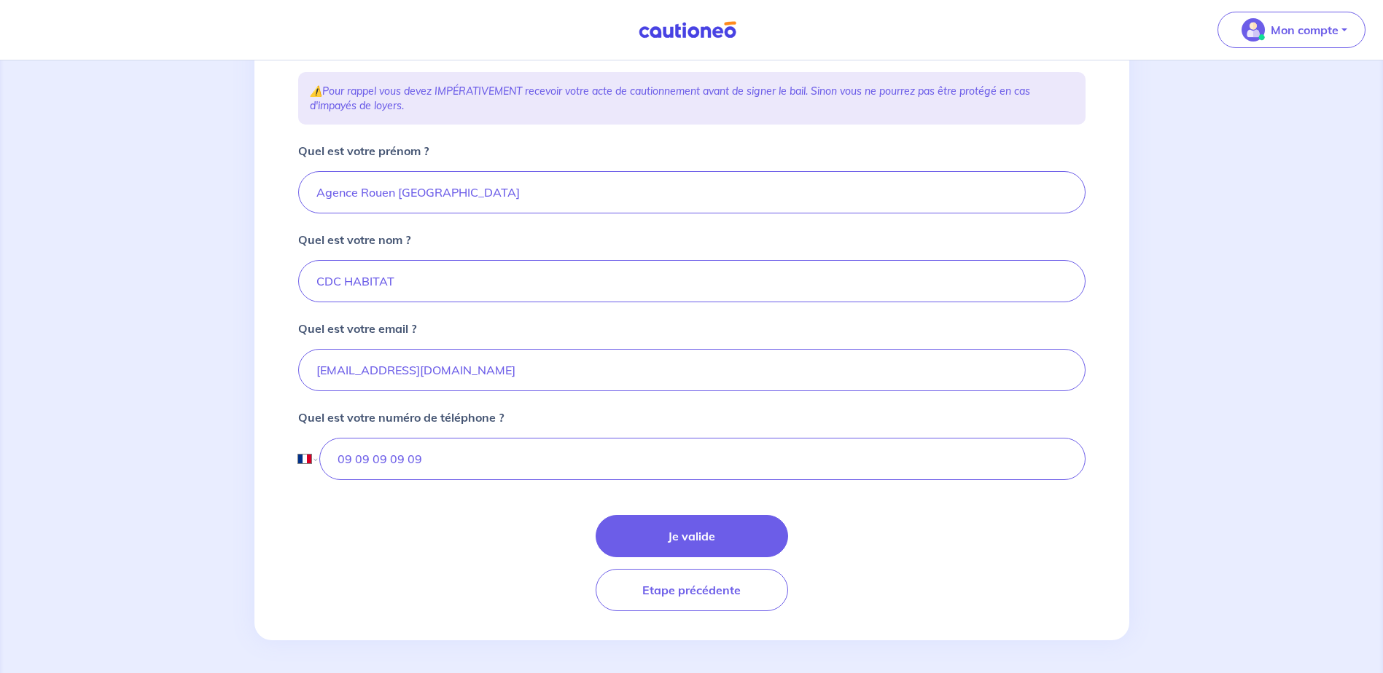
scroll to position [247, 0]
click at [695, 535] on button "Je valide" at bounding box center [691, 534] width 192 height 42
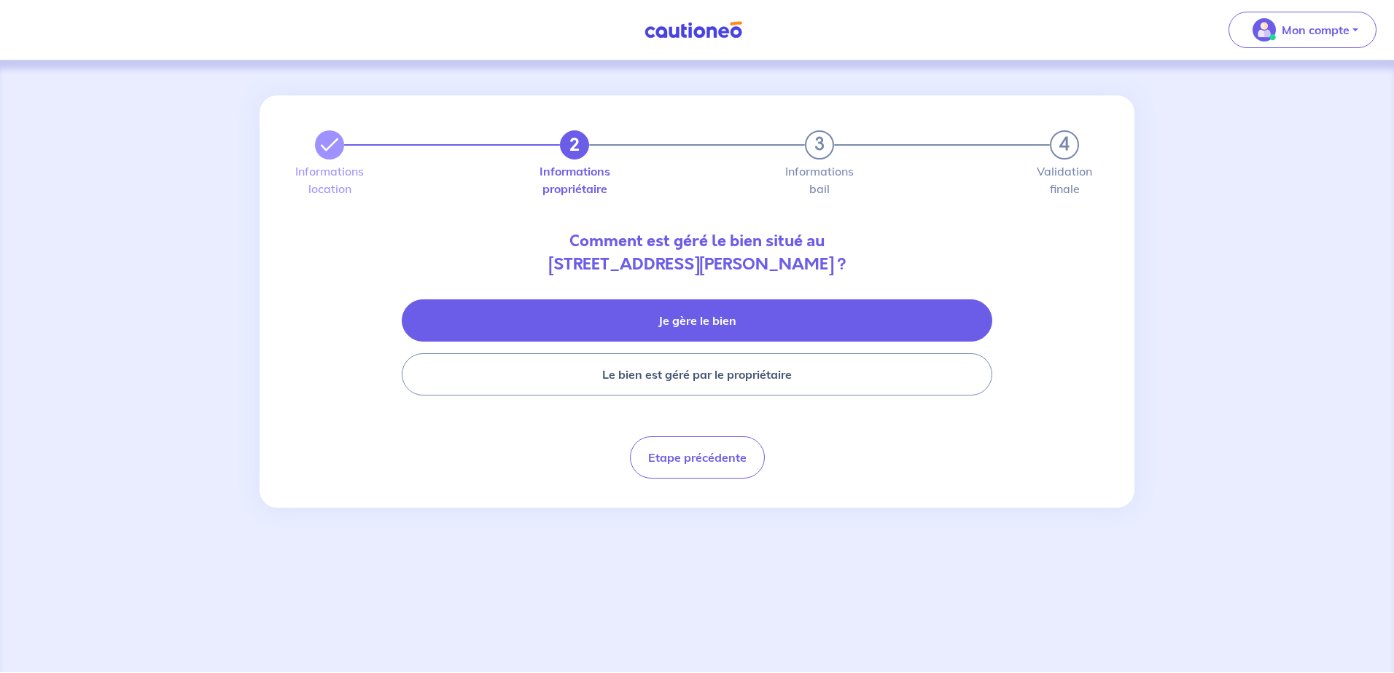
click at [708, 316] on button "Je gère le bien" at bounding box center [697, 321] width 590 height 42
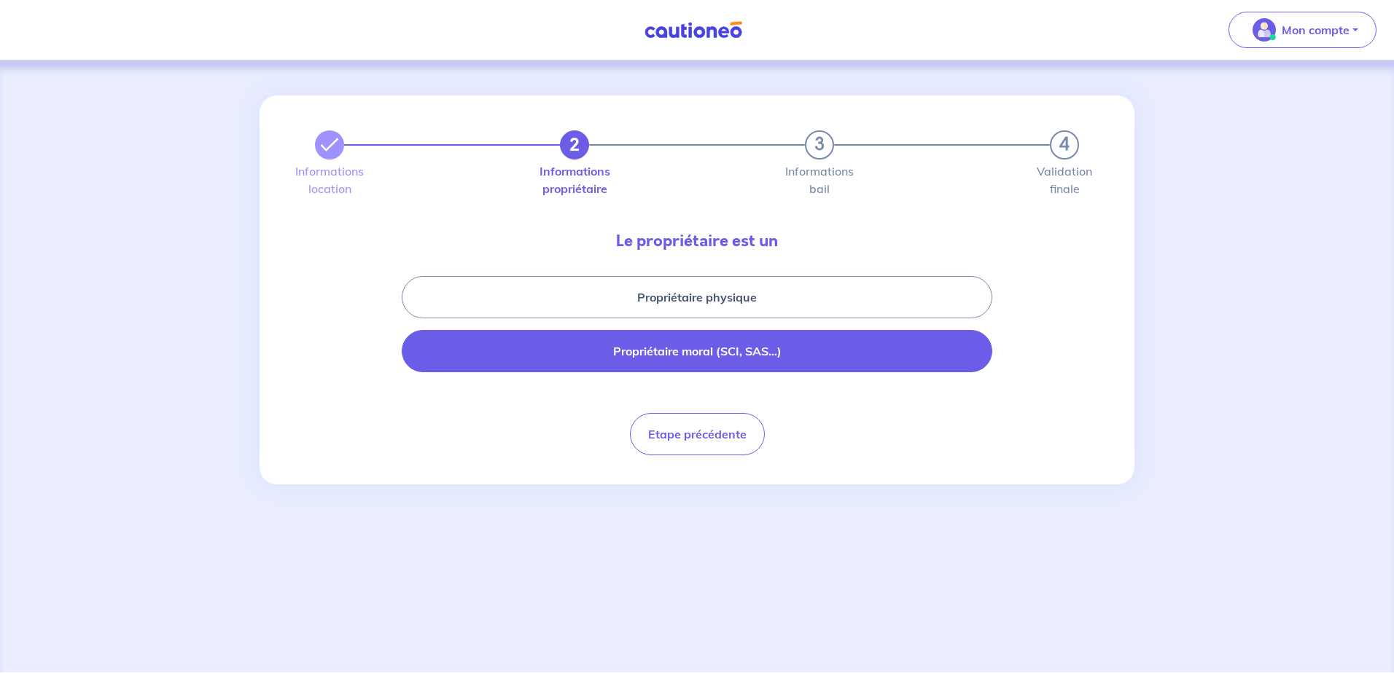
click at [668, 356] on button "Propriétaire moral (SCI, SAS...)" at bounding box center [697, 351] width 590 height 42
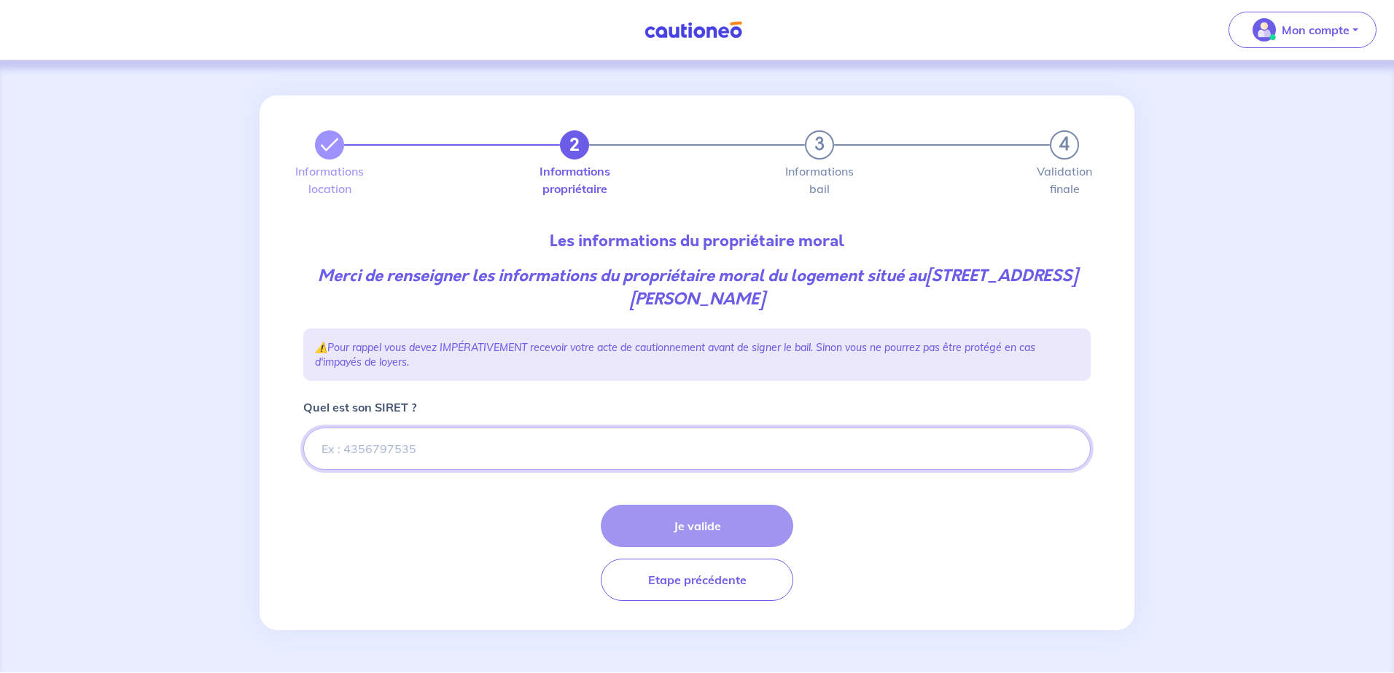
click at [428, 450] on input "Quel est son SIRET ?" at bounding box center [696, 449] width 787 height 42
type input "470 801 16803039"
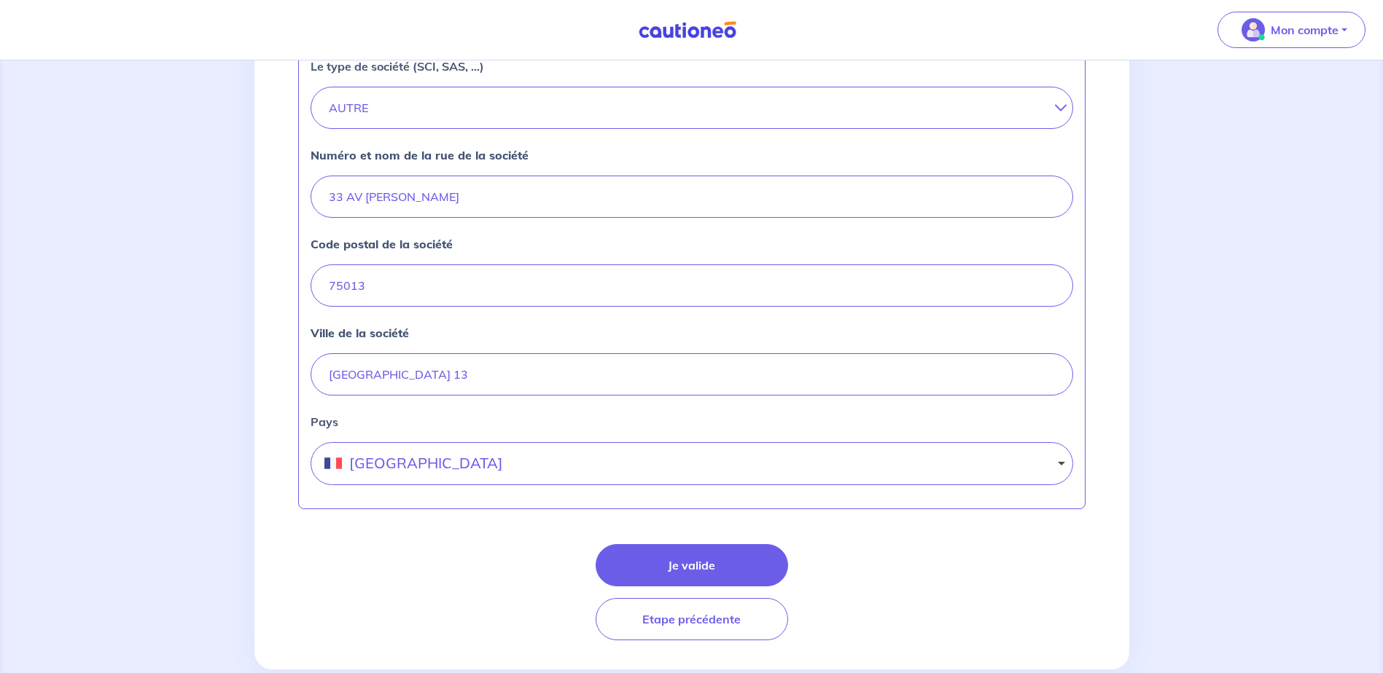
scroll to position [574, 0]
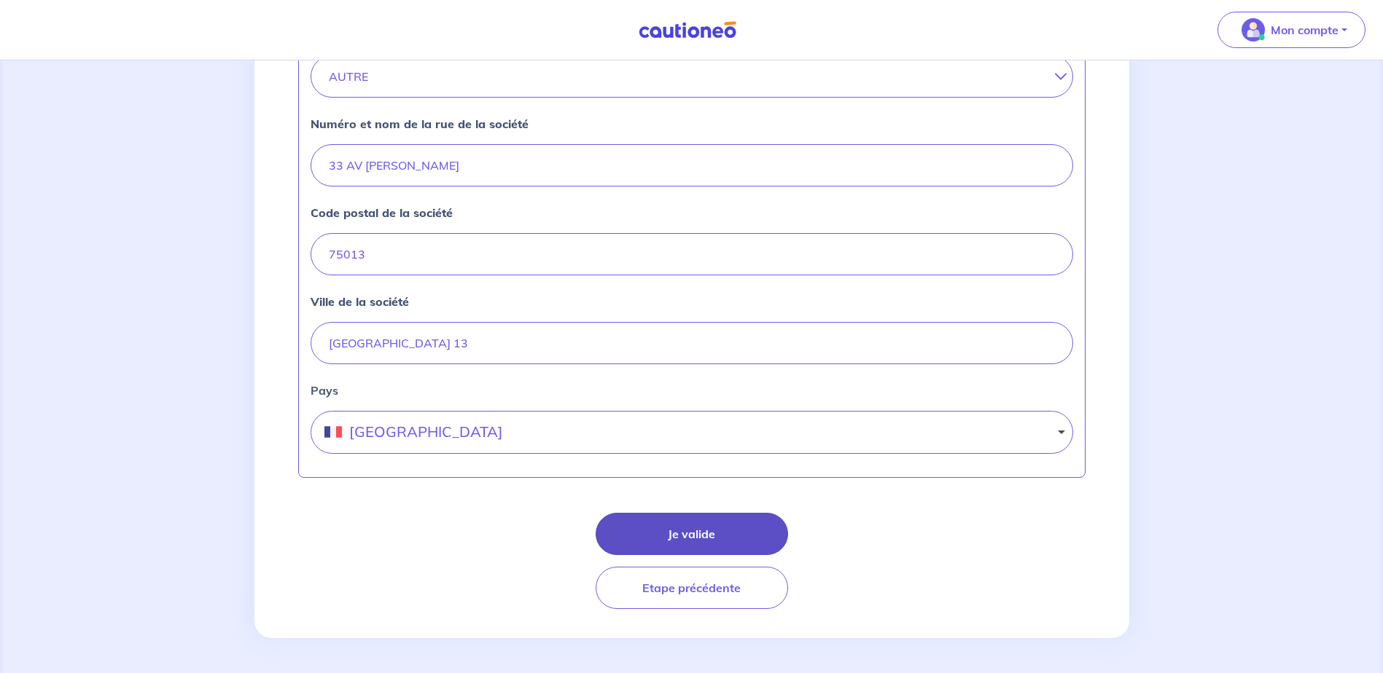
click at [701, 530] on button "Je valide" at bounding box center [691, 534] width 192 height 42
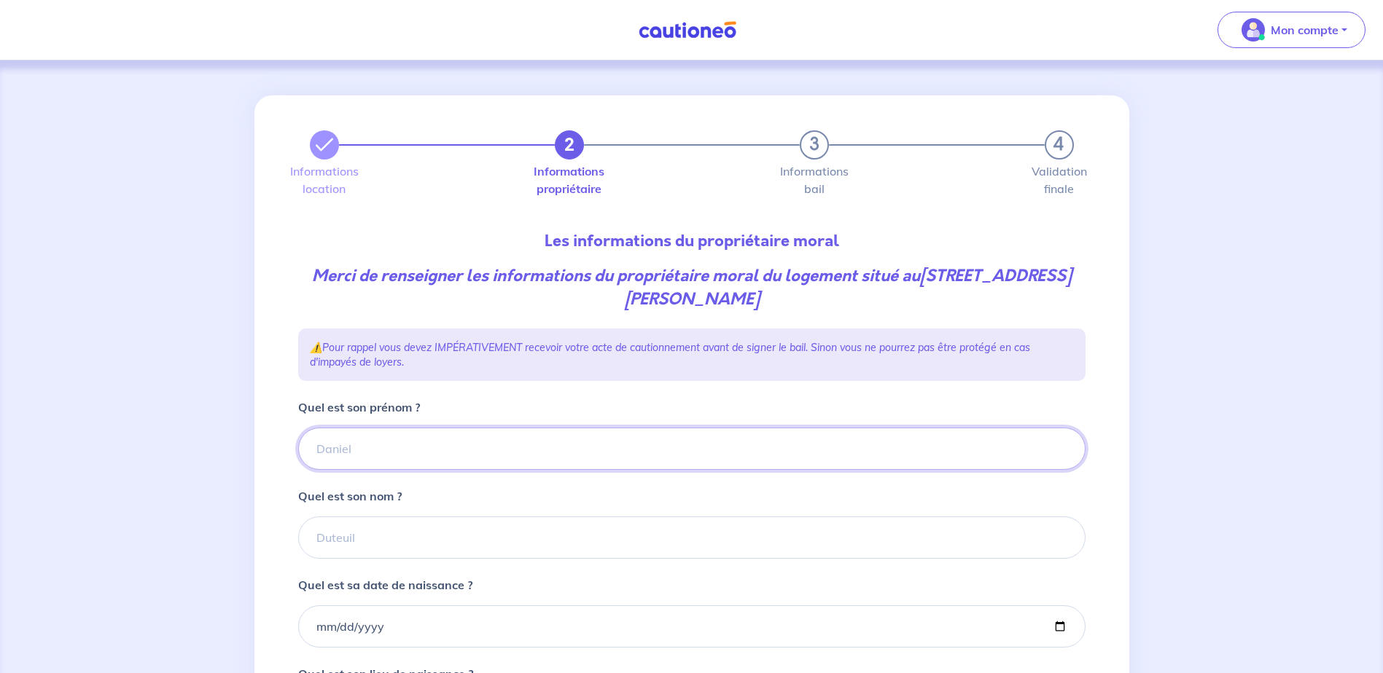
click at [477, 452] on input "Quel est son prénom ?" at bounding box center [691, 449] width 787 height 42
type input "CDC HABITAT"
type input "2000-01-01"
type input "PARIS"
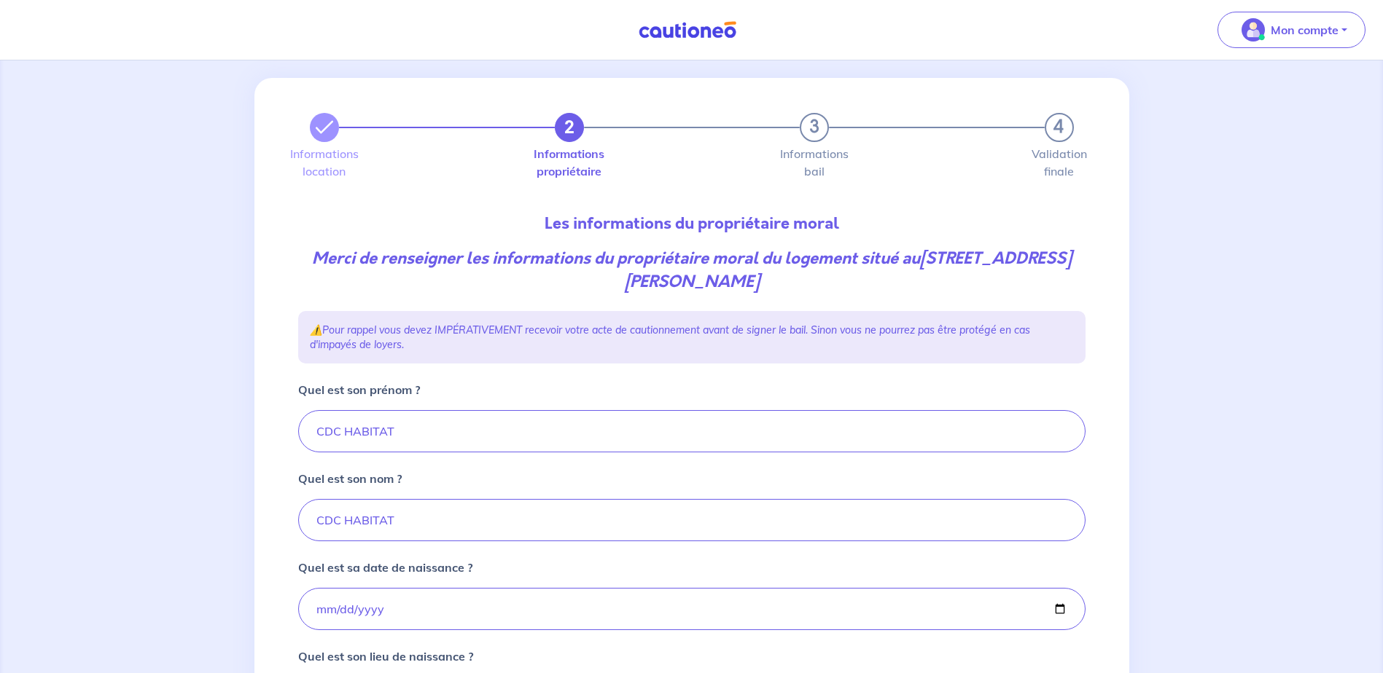
scroll to position [219, 0]
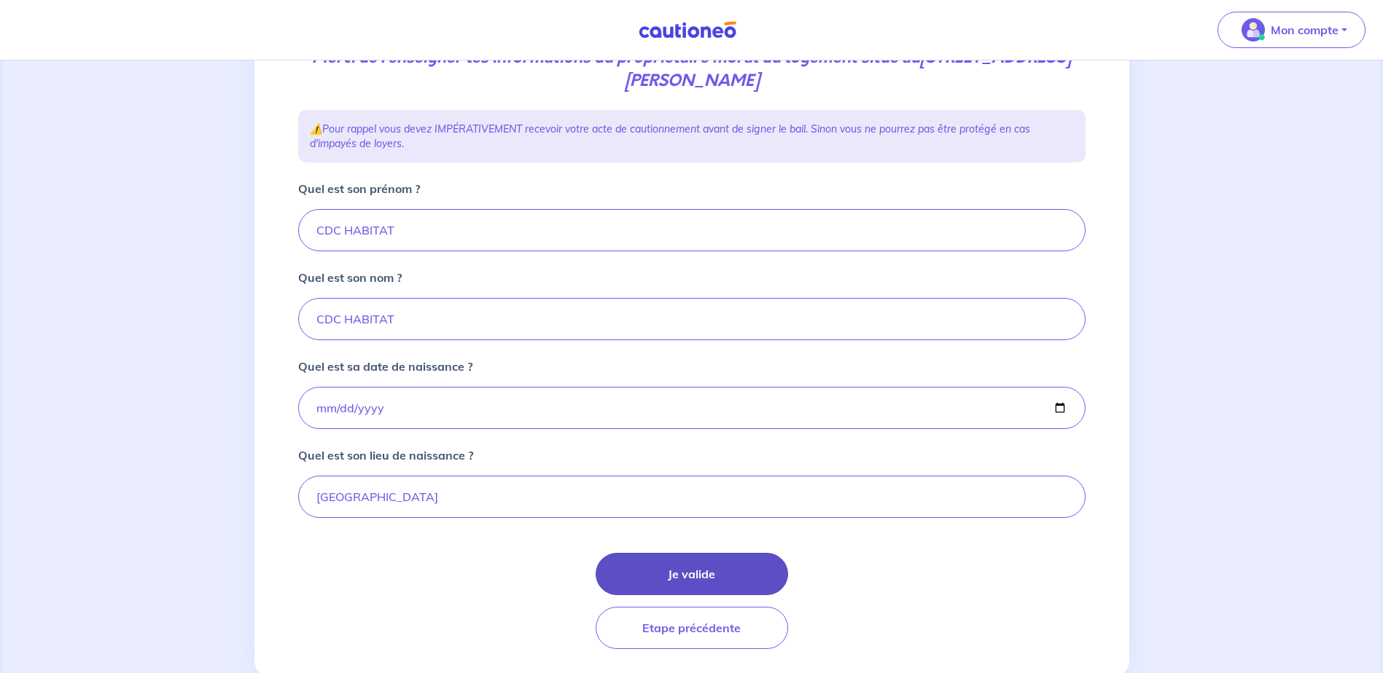
click at [706, 574] on button "Je valide" at bounding box center [691, 574] width 192 height 42
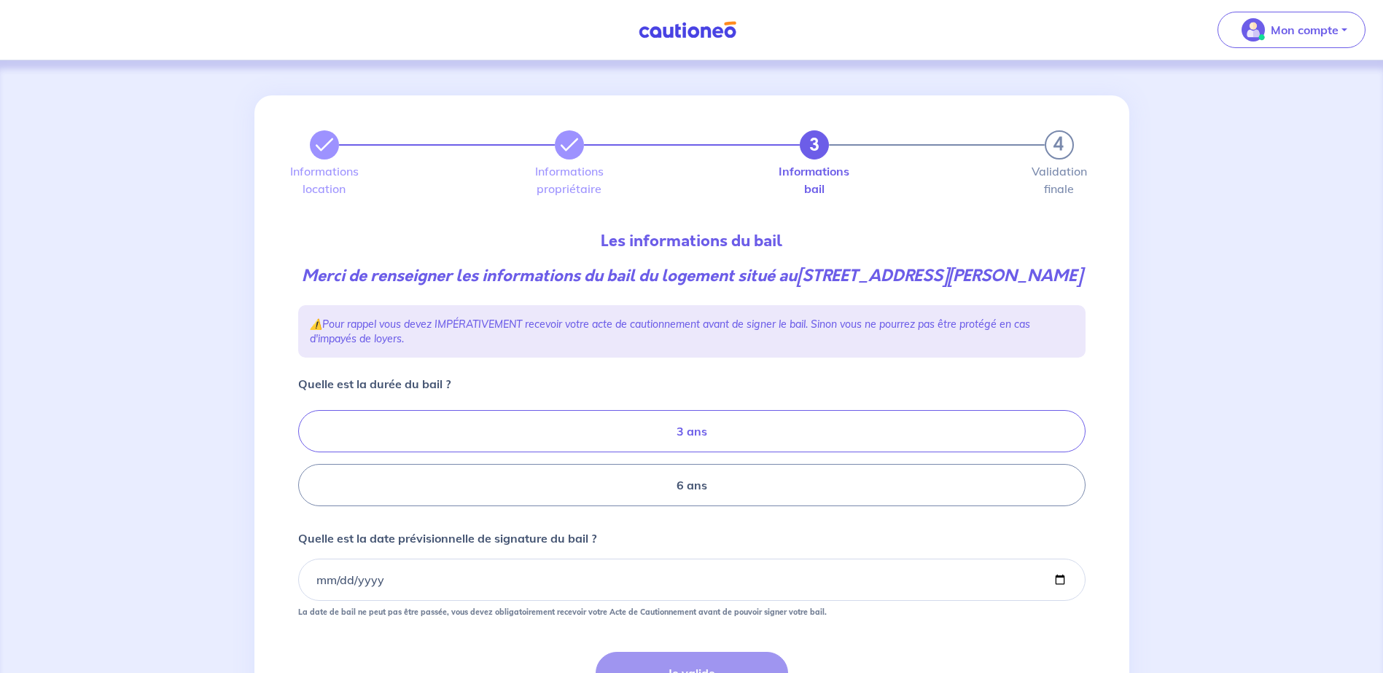
click at [697, 453] on label "3 ans" at bounding box center [691, 431] width 787 height 42
click at [308, 460] on input "3 ans" at bounding box center [302, 458] width 9 height 9
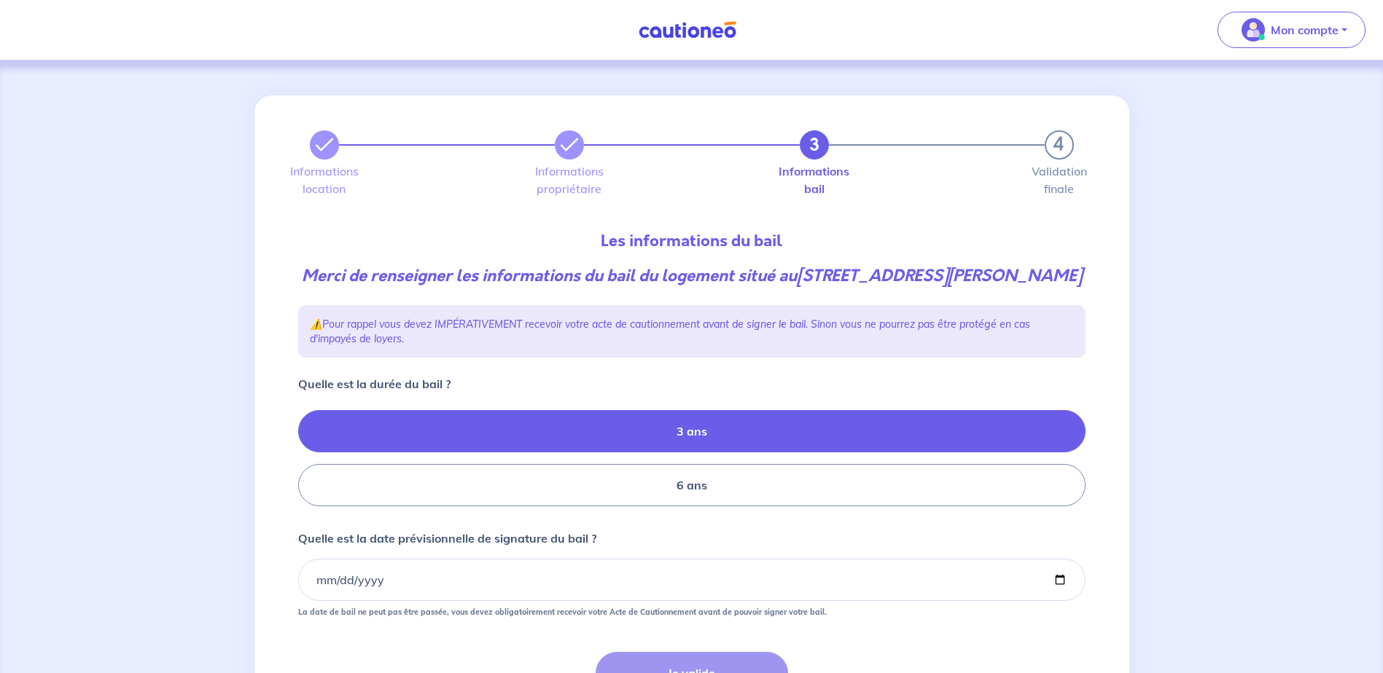
radio input "true"
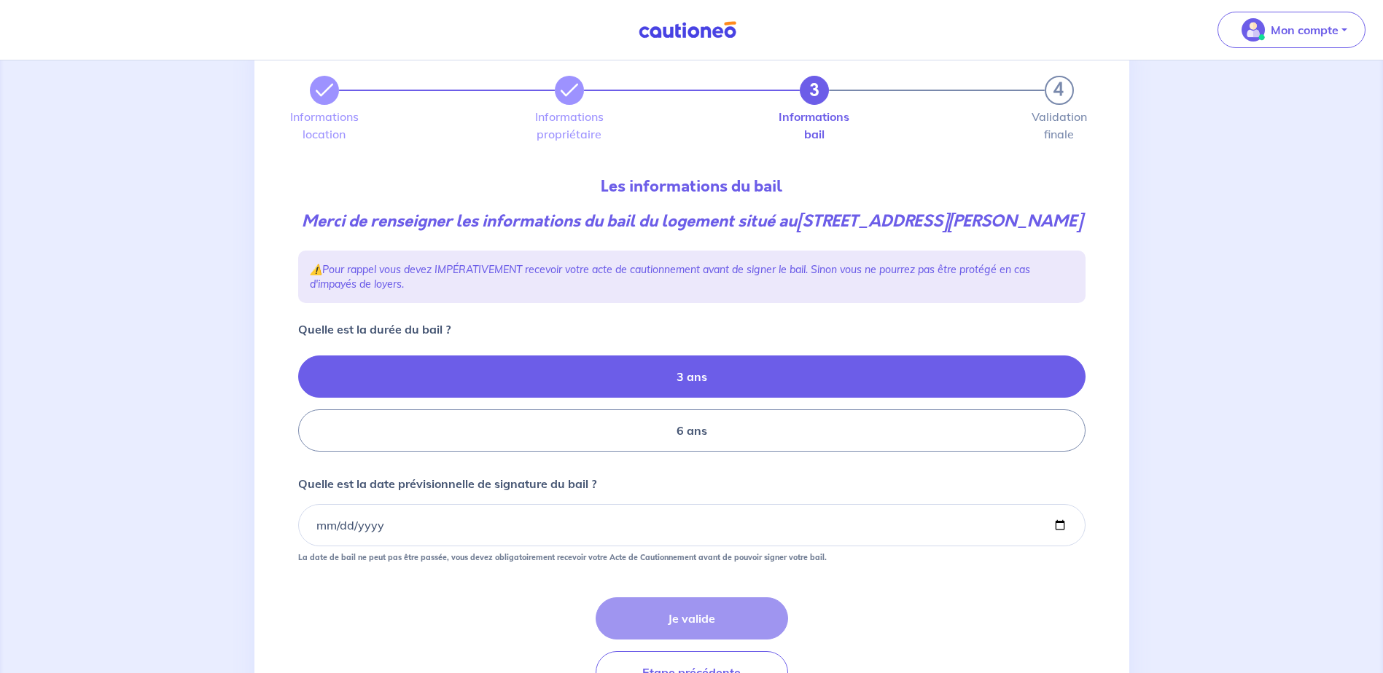
scroll to position [146, 0]
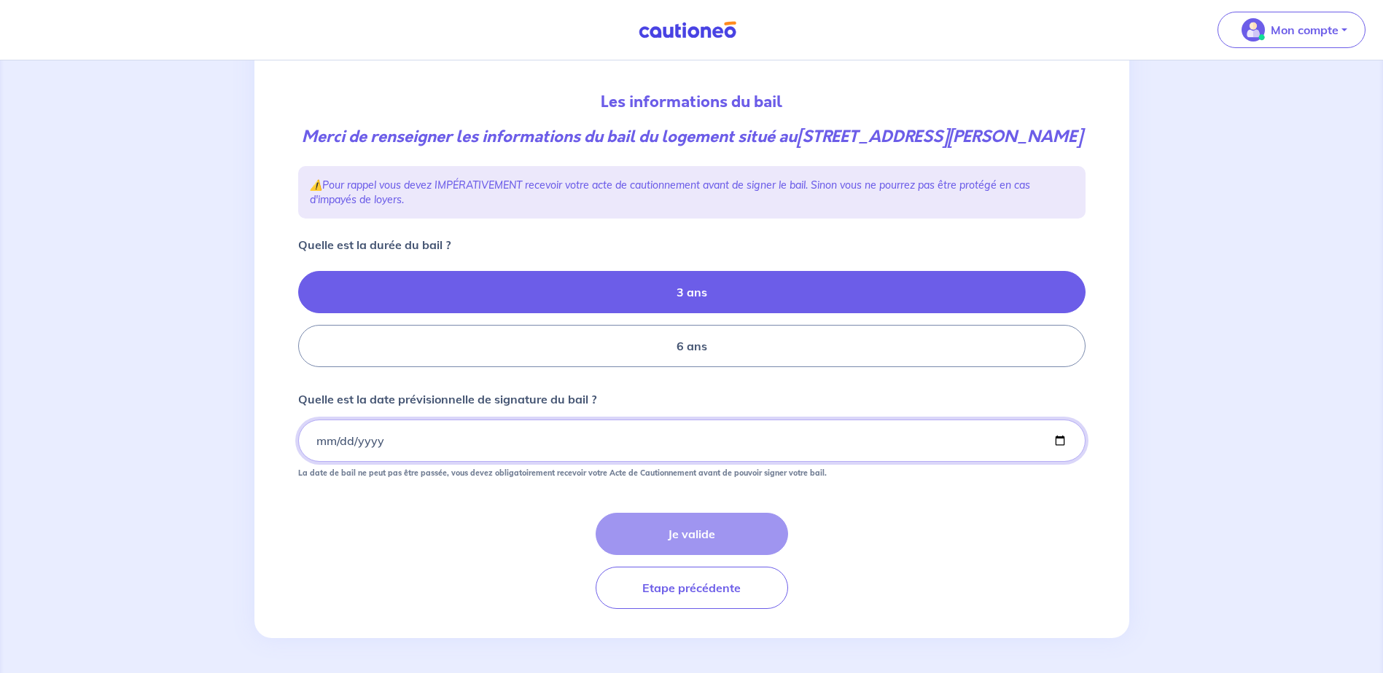
click at [411, 446] on input "Quelle est la date prévisionnelle de signature du bail ?" at bounding box center [691, 441] width 787 height 42
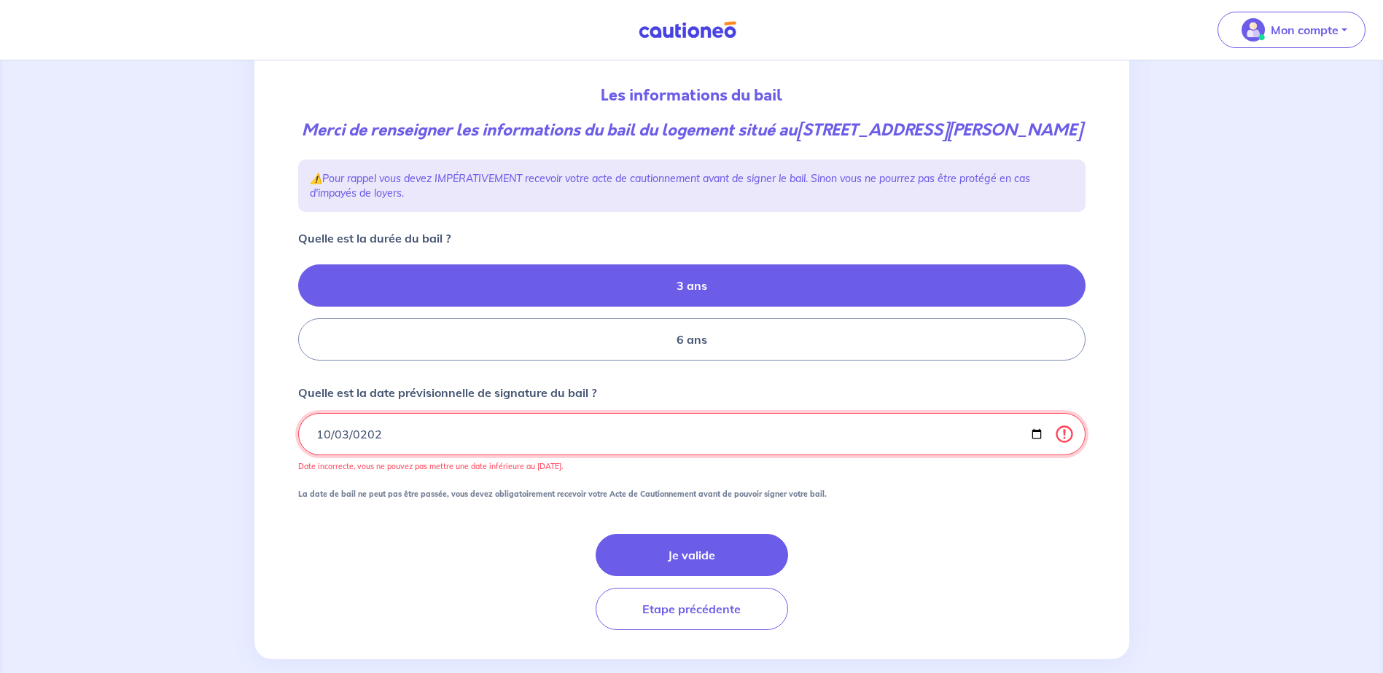
type input "2025-10-03"
click at [395, 456] on input "2025-10-03" at bounding box center [691, 434] width 787 height 42
drag, startPoint x: 391, startPoint y: 458, endPoint x: 299, endPoint y: 448, distance: 92.3
click at [299, 448] on div "2025-10-03" at bounding box center [691, 434] width 787 height 42
click at [328, 453] on input "2025-10-03" at bounding box center [691, 434] width 787 height 42
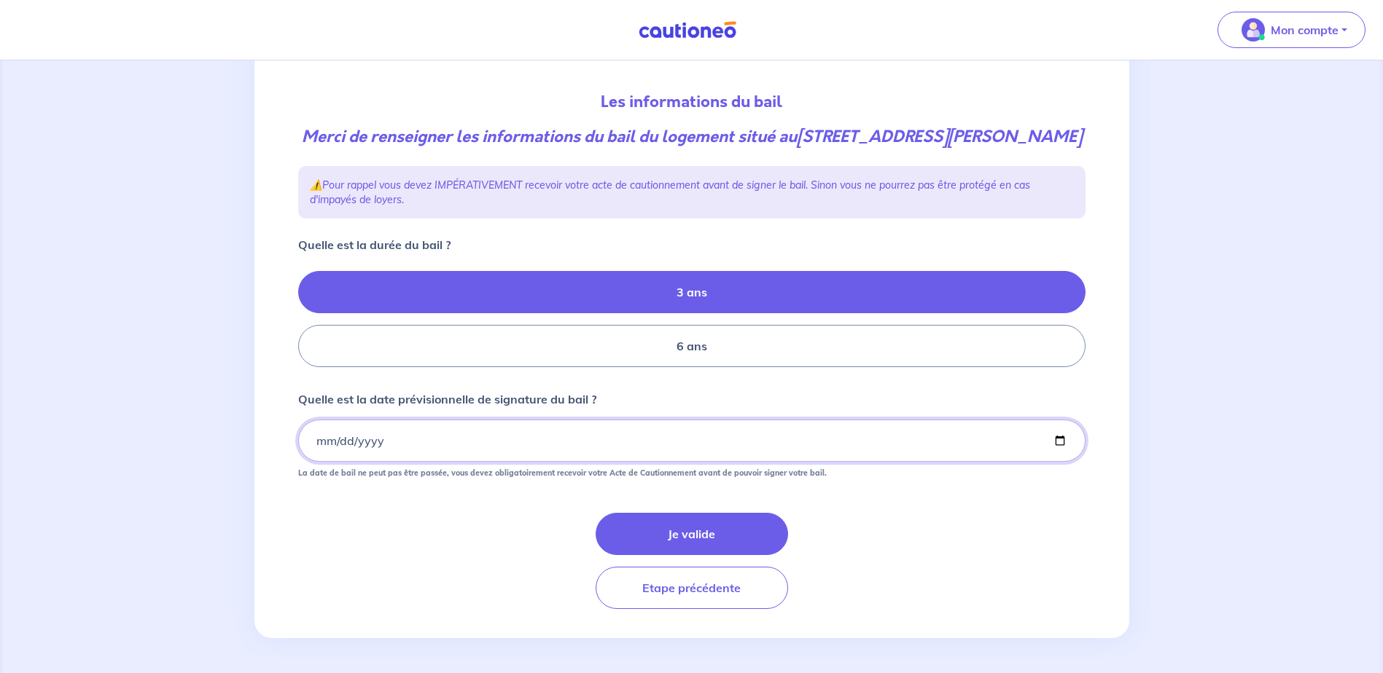
type input "2025-10-08"
click at [726, 553] on button "Je valide" at bounding box center [691, 534] width 192 height 42
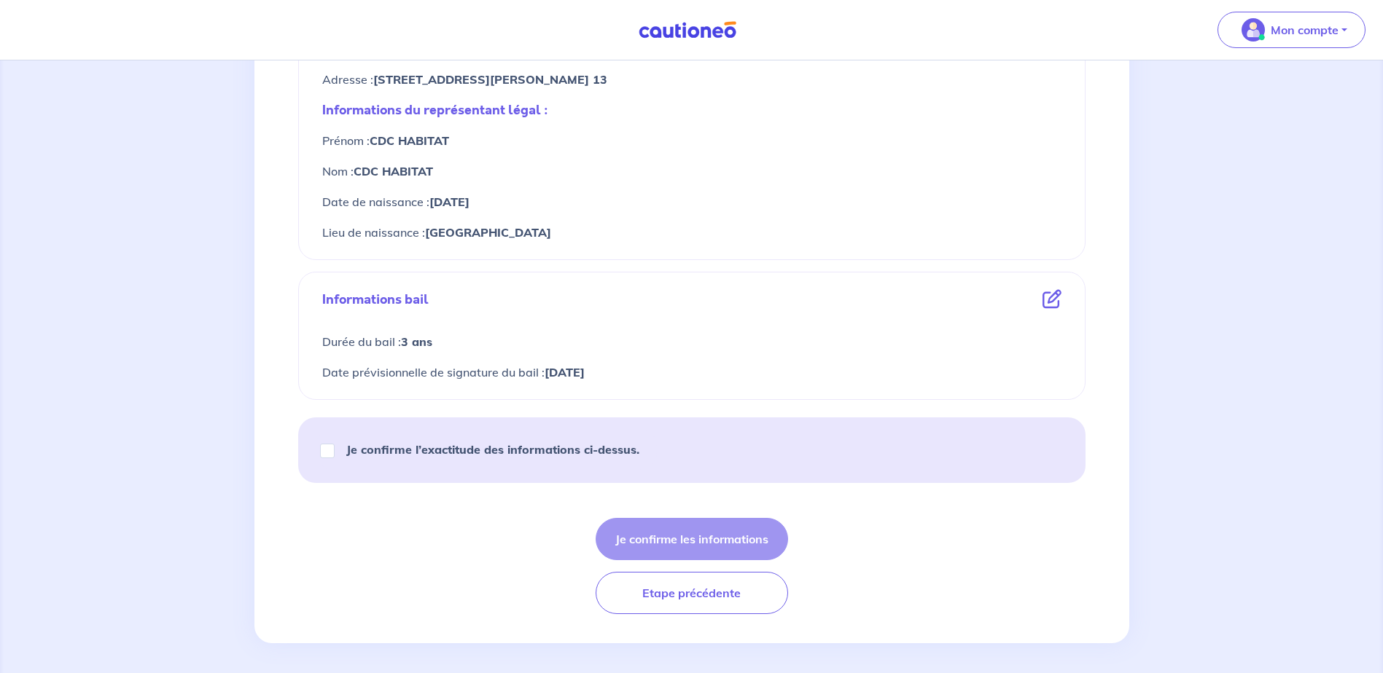
scroll to position [671, 0]
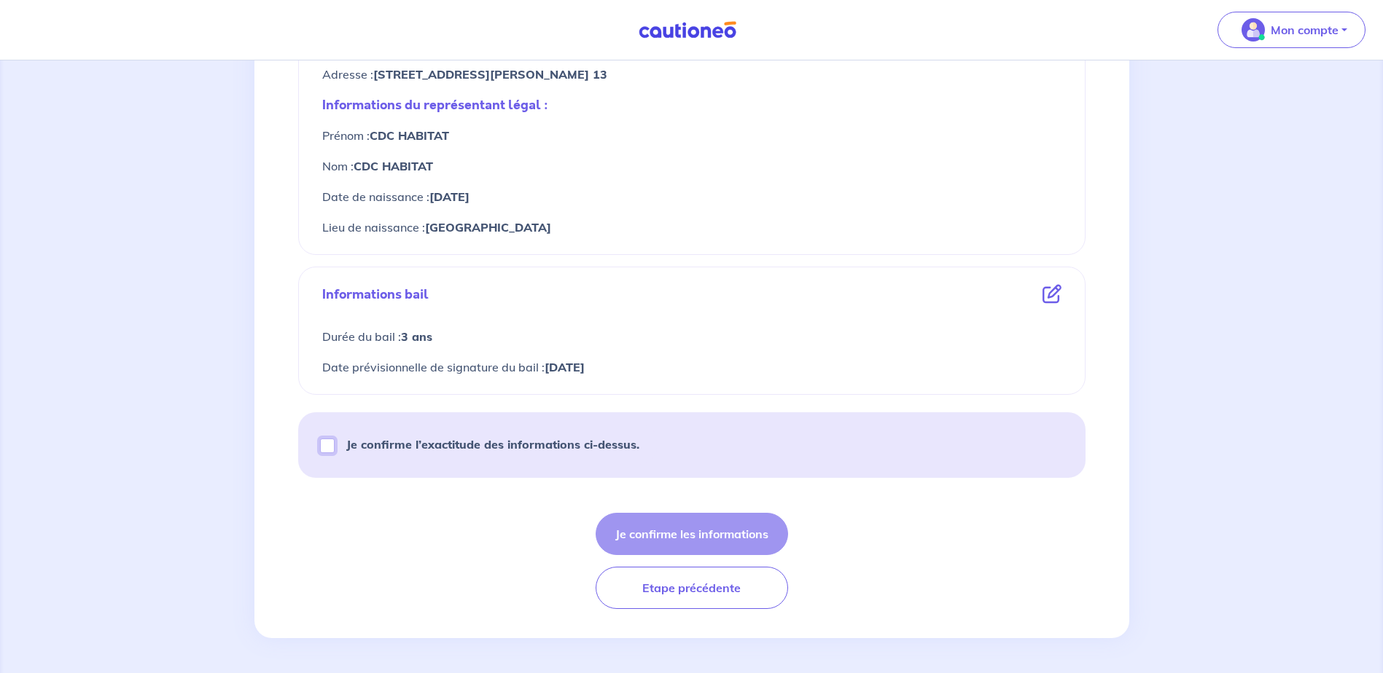
click at [324, 445] on input "Je confirme l’exactitude des informations ci-dessus." at bounding box center [327, 446] width 15 height 15
checkbox input "true"
click at [695, 539] on button "Je confirme les informations" at bounding box center [691, 534] width 192 height 42
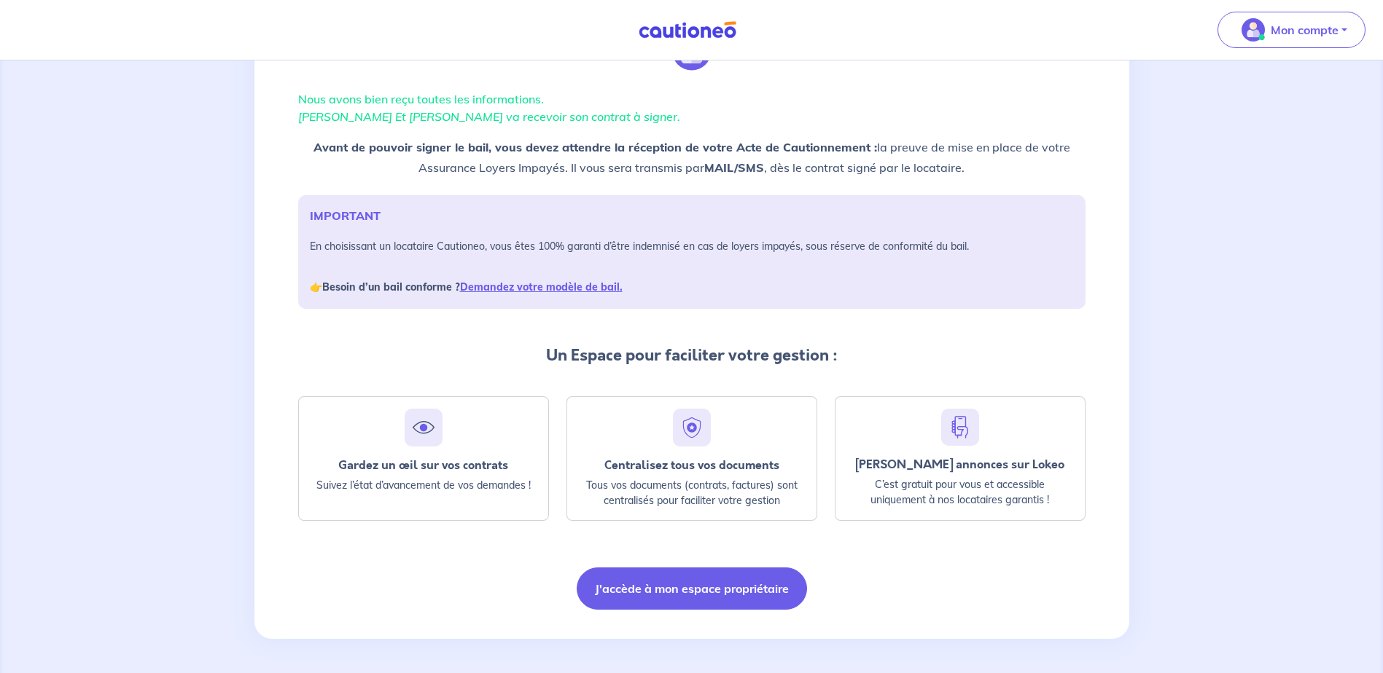
scroll to position [85, 0]
